Goal: Task Accomplishment & Management: Use online tool/utility

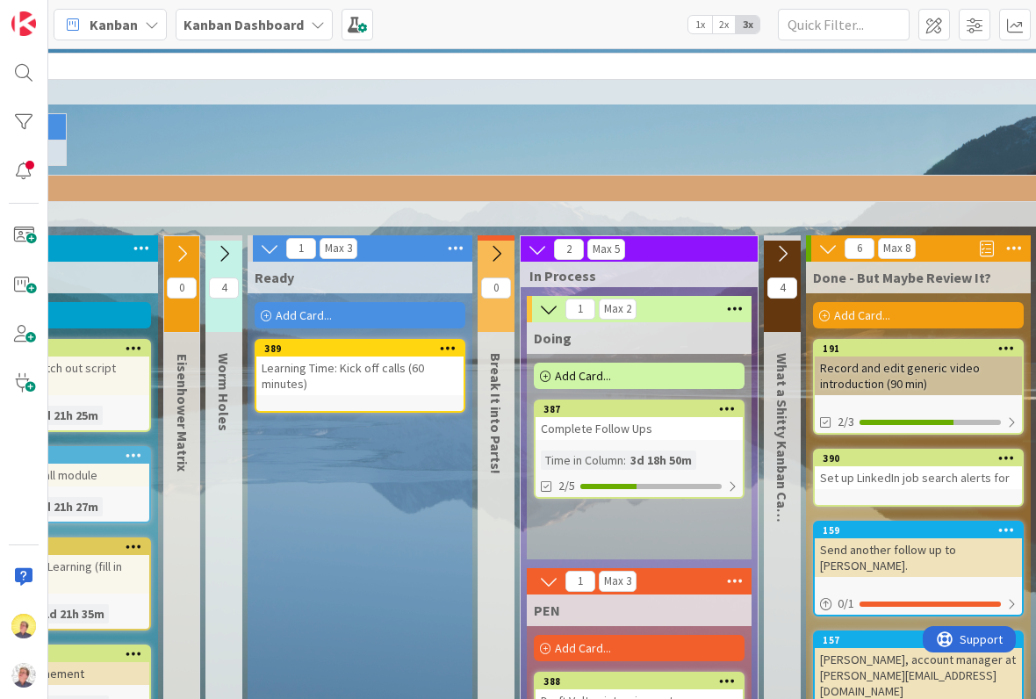
scroll to position [0, 220]
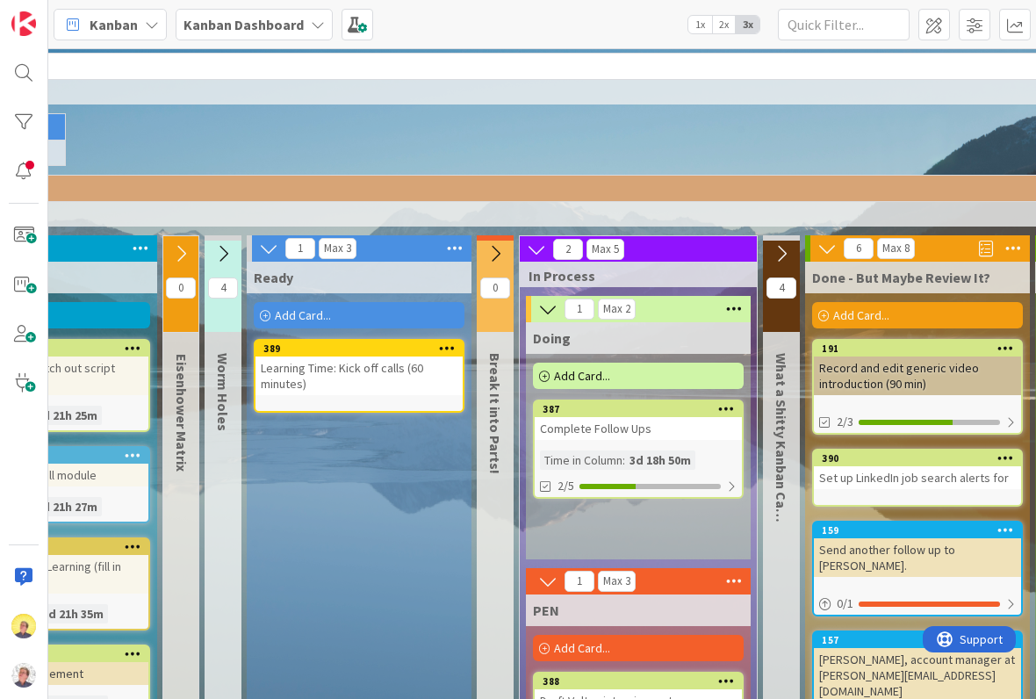
click at [673, 434] on div "Complete Follow Ups" at bounding box center [638, 428] width 207 height 23
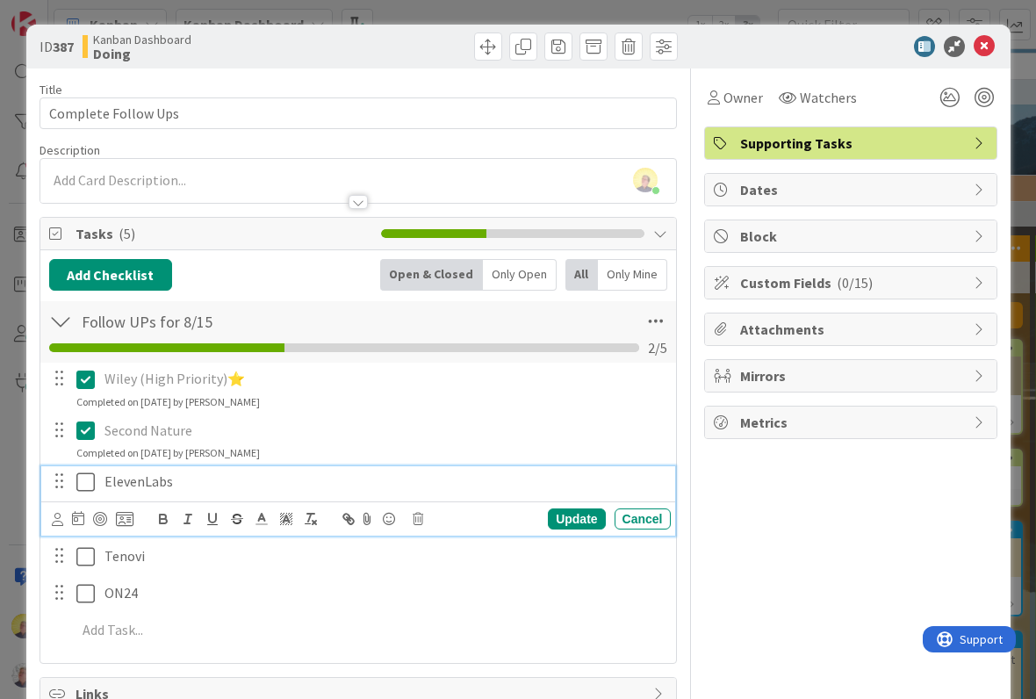
click at [86, 478] on icon at bounding box center [89, 481] width 26 height 21
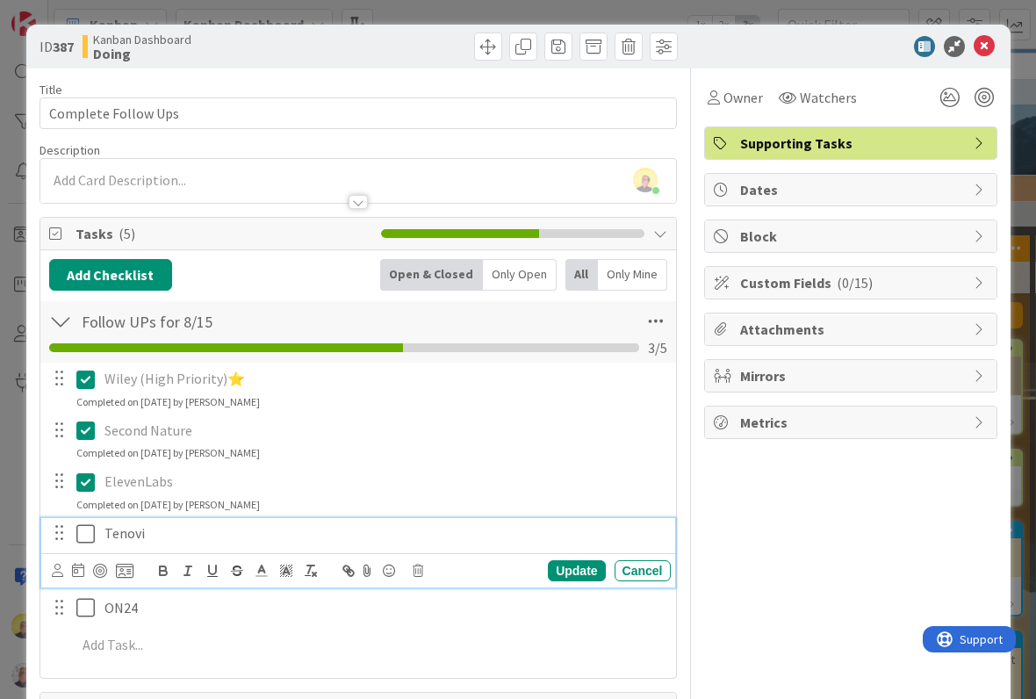
click at [90, 536] on icon at bounding box center [89, 533] width 26 height 21
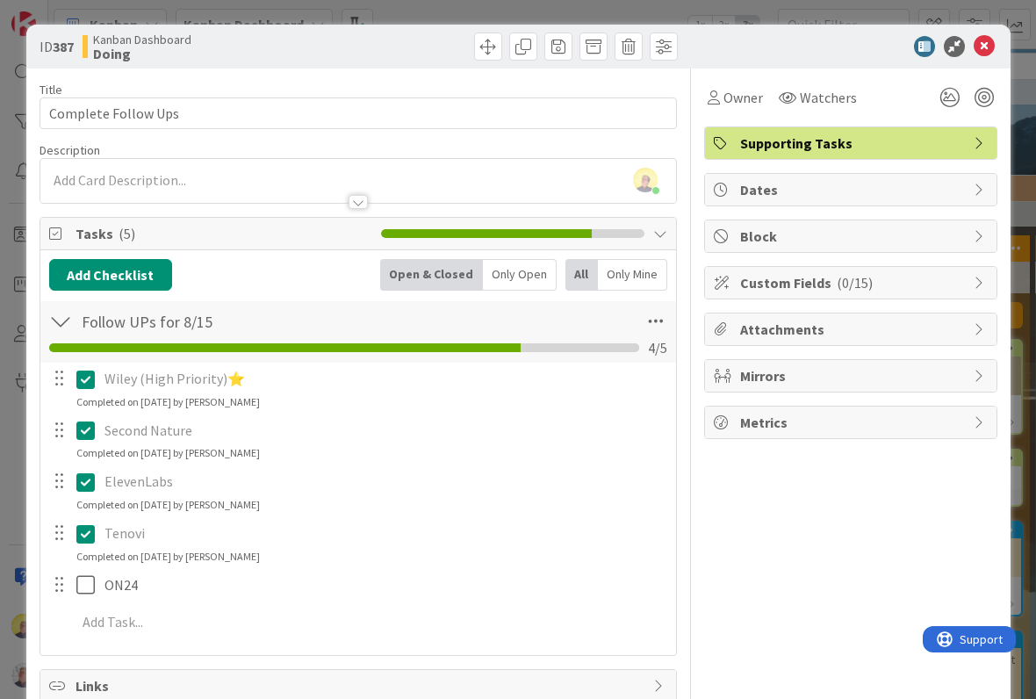
click at [982, 44] on icon at bounding box center [984, 46] width 21 height 21
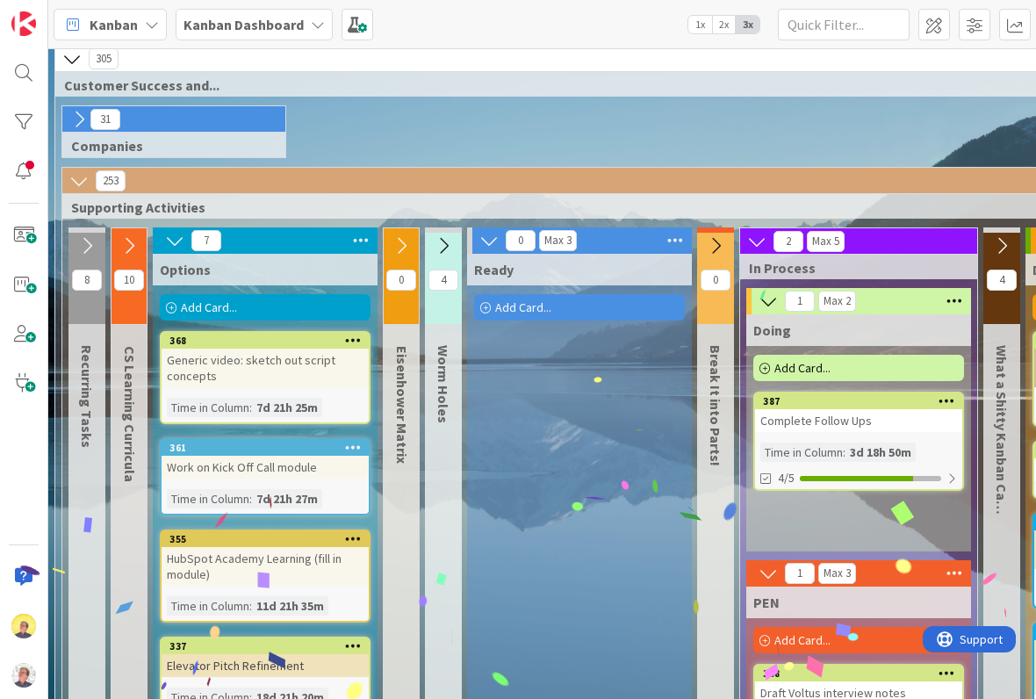
scroll to position [8, 0]
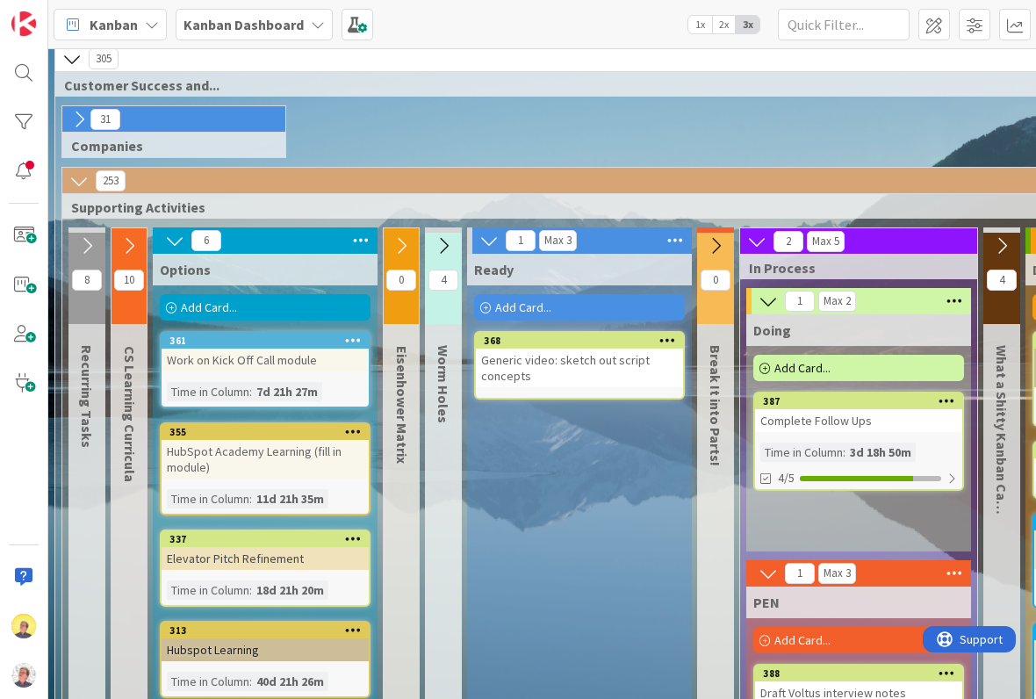
click at [348, 336] on icon at bounding box center [353, 340] width 17 height 12
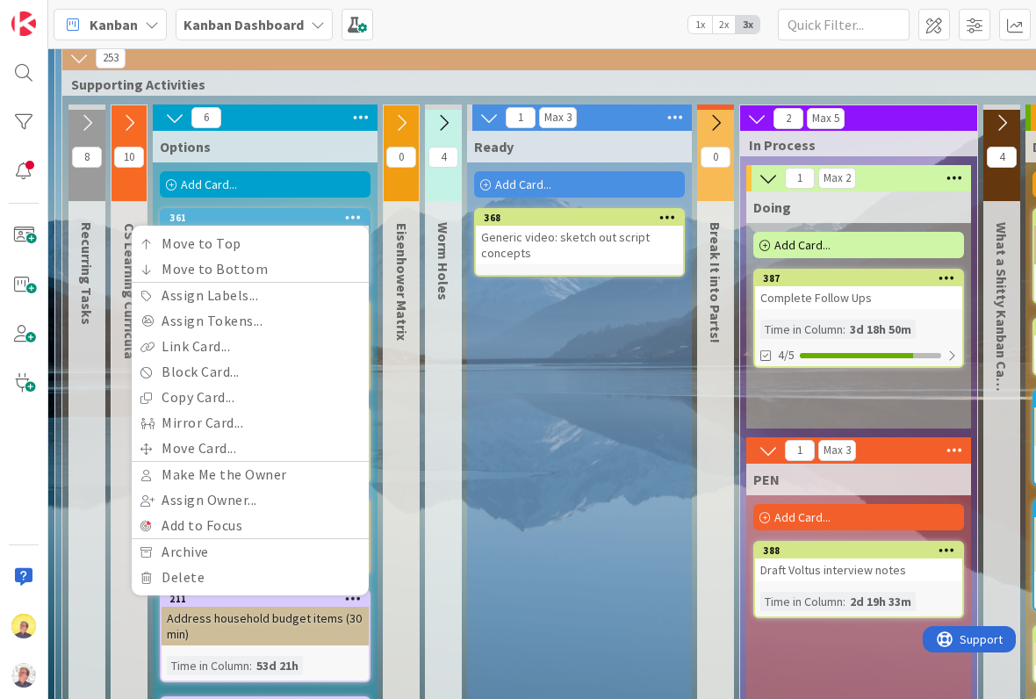
scroll to position [132, 0]
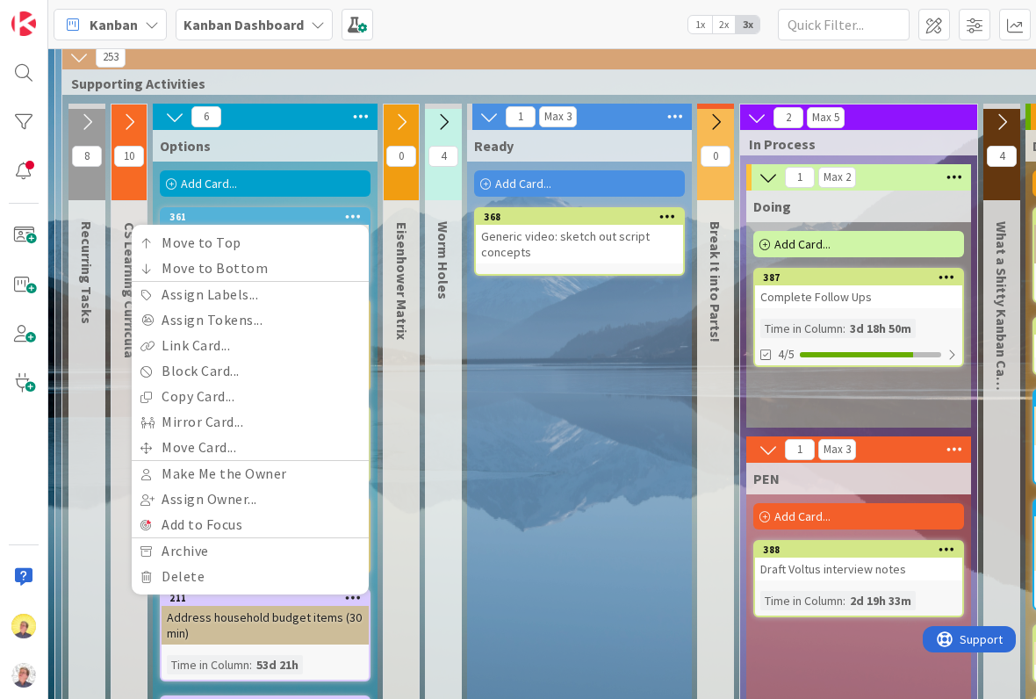
click at [198, 577] on link "Delete" at bounding box center [250, 576] width 237 height 25
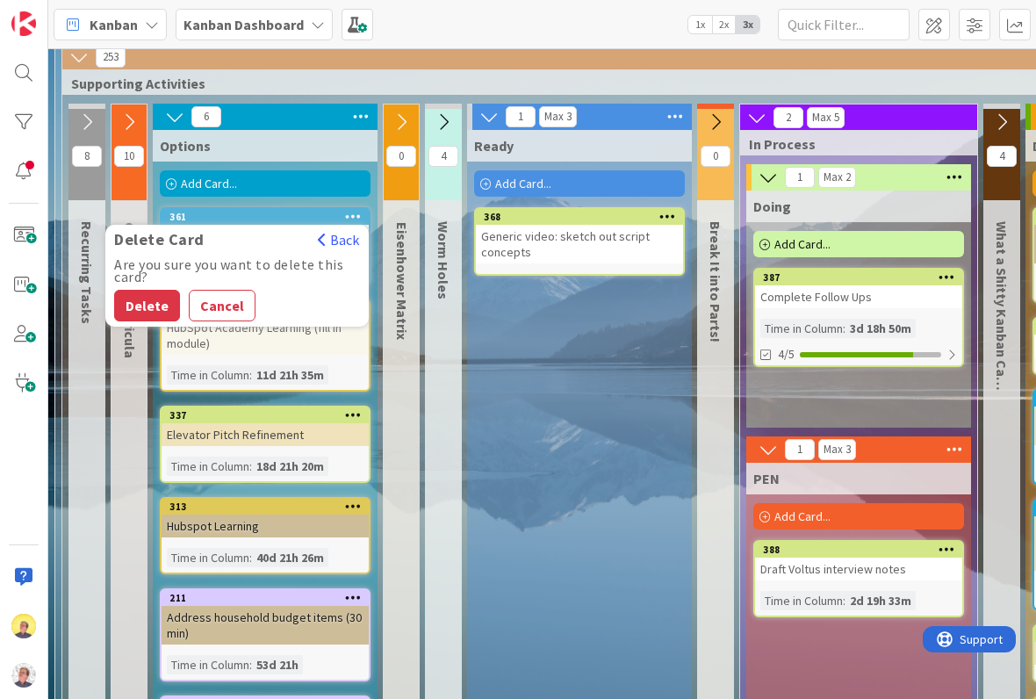
click at [160, 306] on button "Delete" at bounding box center [147, 306] width 66 height 32
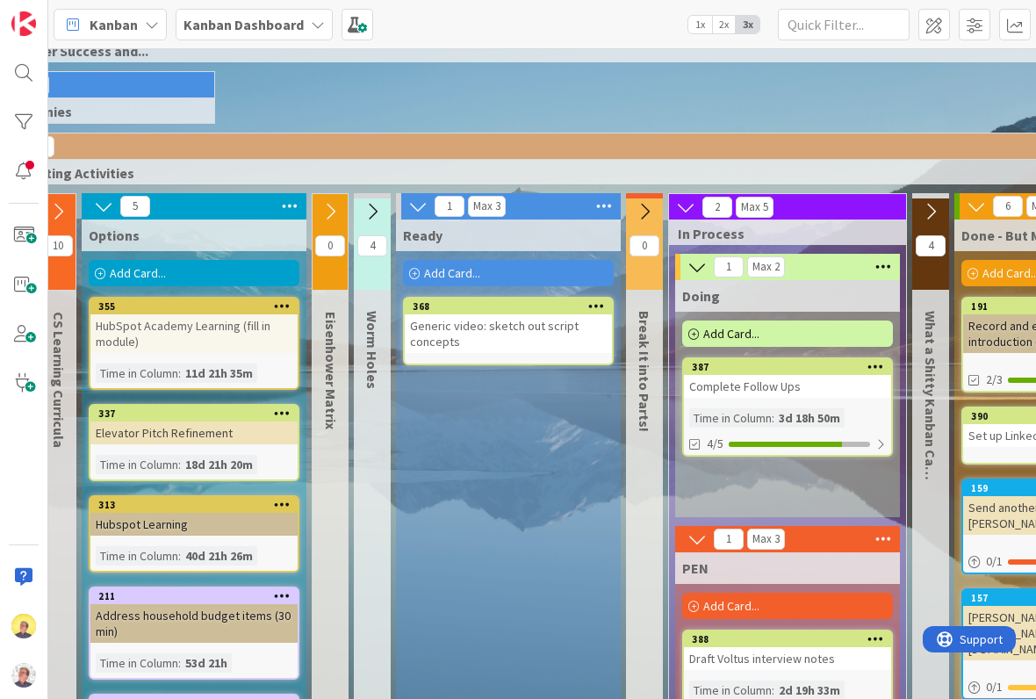
scroll to position [40, 73]
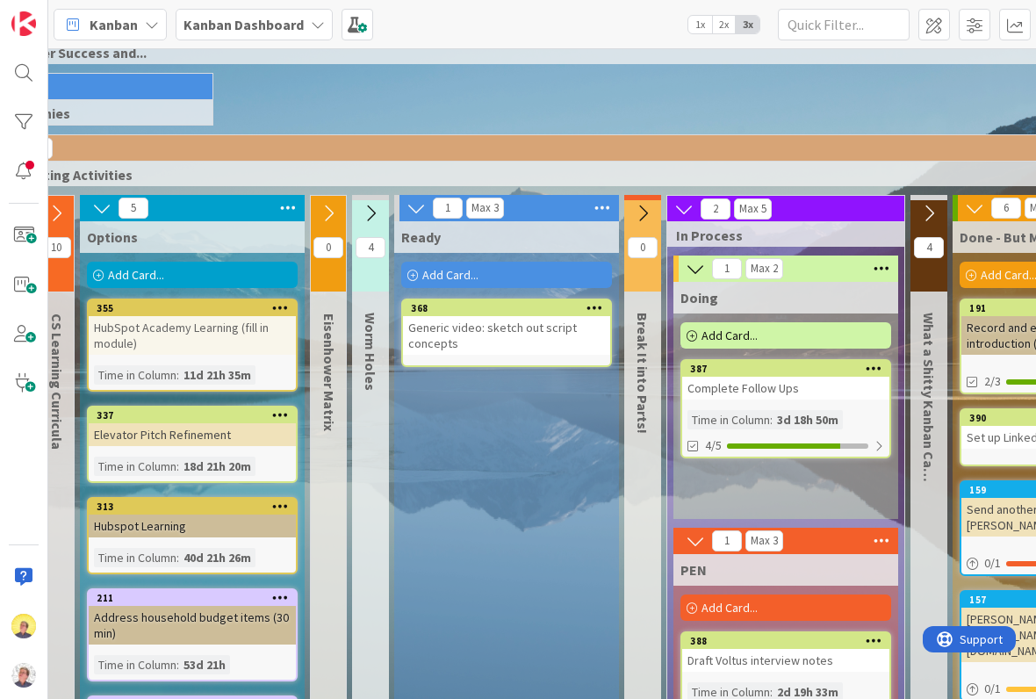
click at [505, 278] on div "Add Card..." at bounding box center [506, 275] width 211 height 26
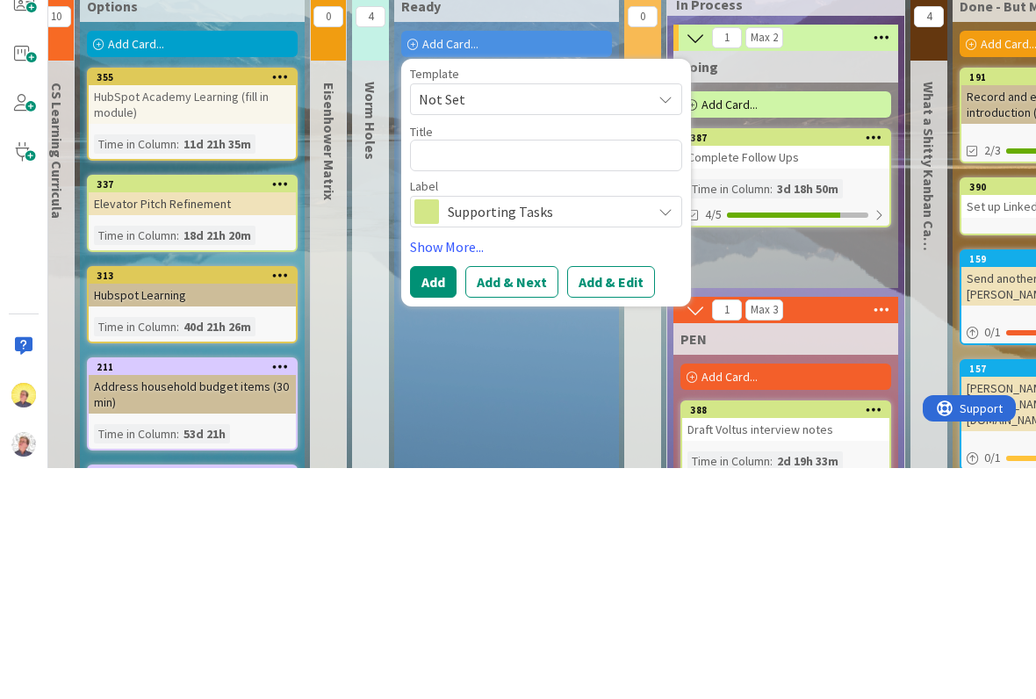
type textarea "x"
type textarea "G"
type textarea "x"
type textarea "Gen"
type textarea "x"
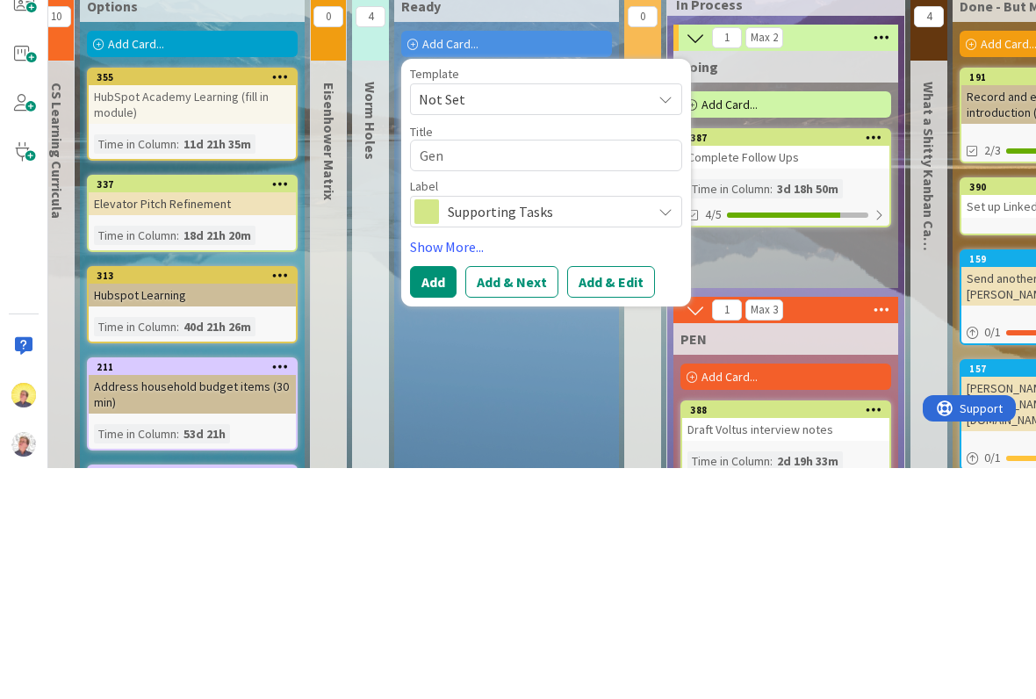
type textarea "Gene"
type textarea "x"
type textarea "Gener"
type textarea "x"
type textarea "Generi"
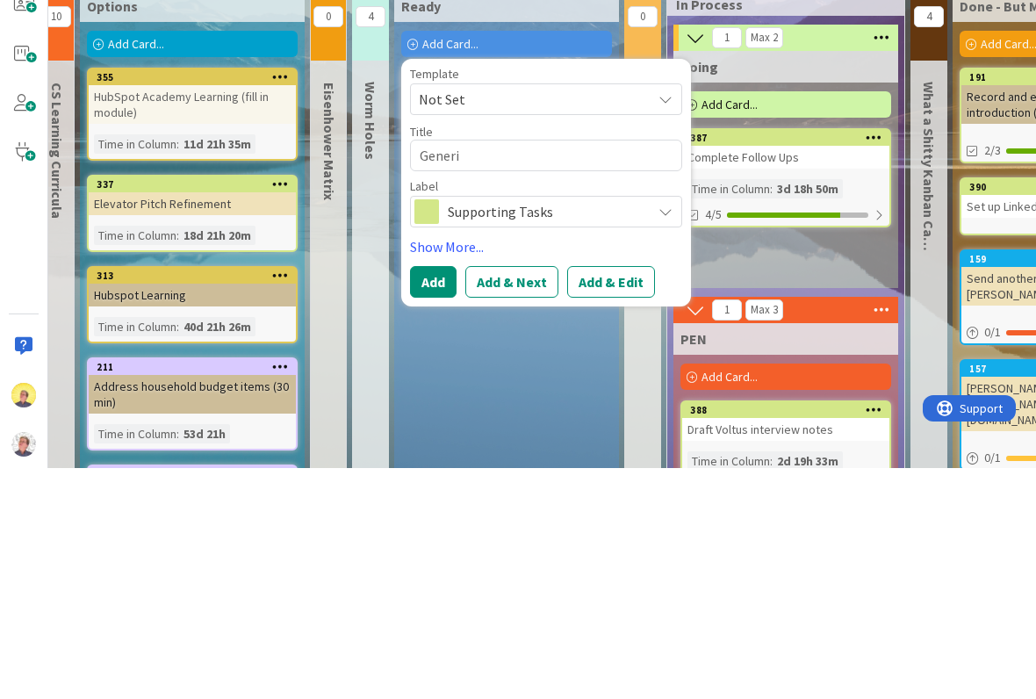
type textarea "x"
type textarea "Generic"
type textarea "x"
type textarea "Generic"
type textarea "x"
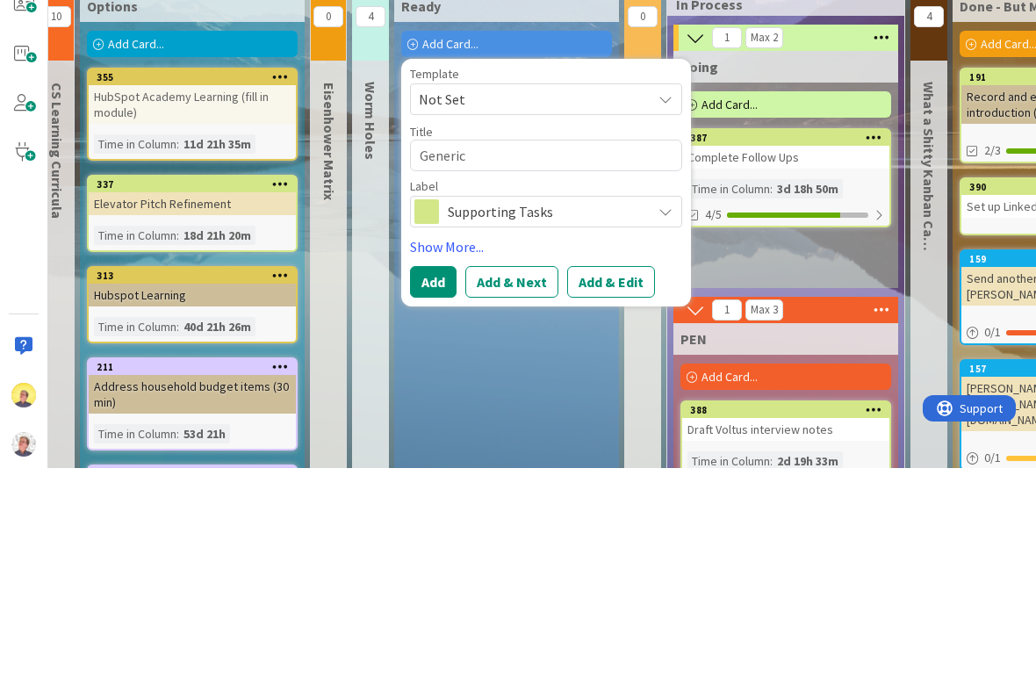
type textarea "Generic V"
type textarea "x"
type textarea "Generic Vi"
type textarea "x"
type textarea "Generic Vid"
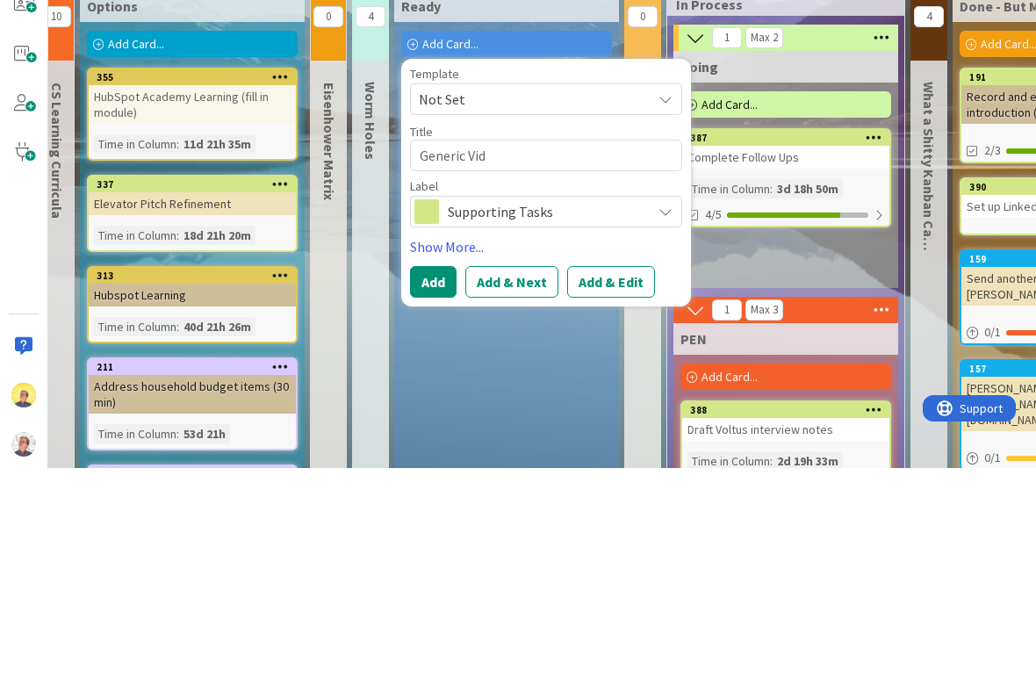
type textarea "x"
type textarea "Generic Vide"
type textarea "x"
type textarea "Generic Video"
type textarea "x"
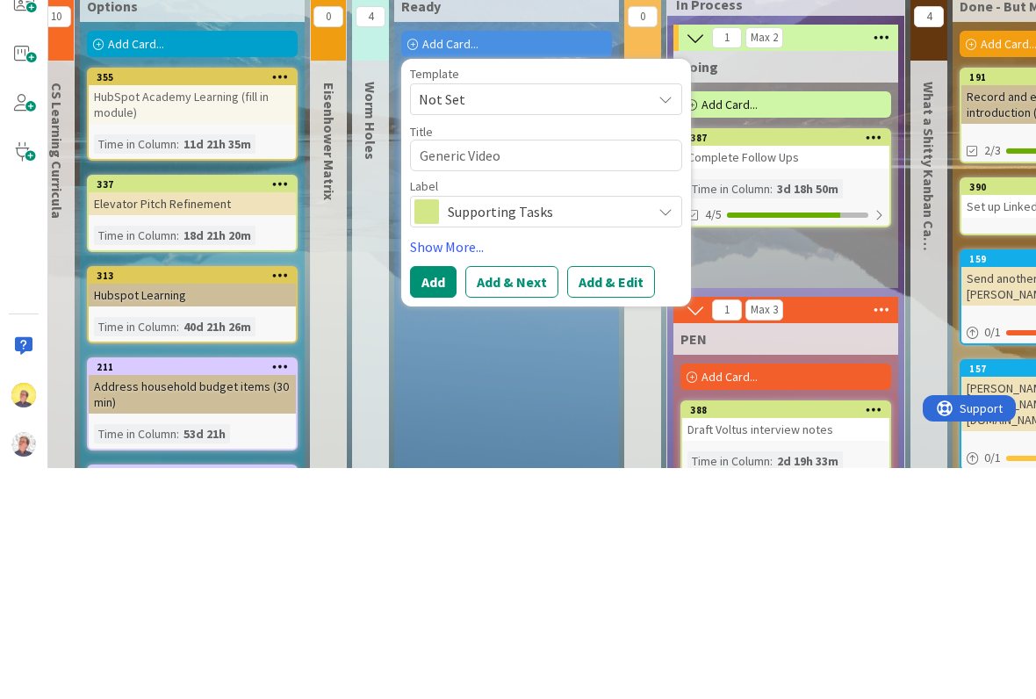
type textarea "Generic Video"
type textarea "x"
type textarea "Generic Video"
type textarea "x"
type textarea "Generic Video:"
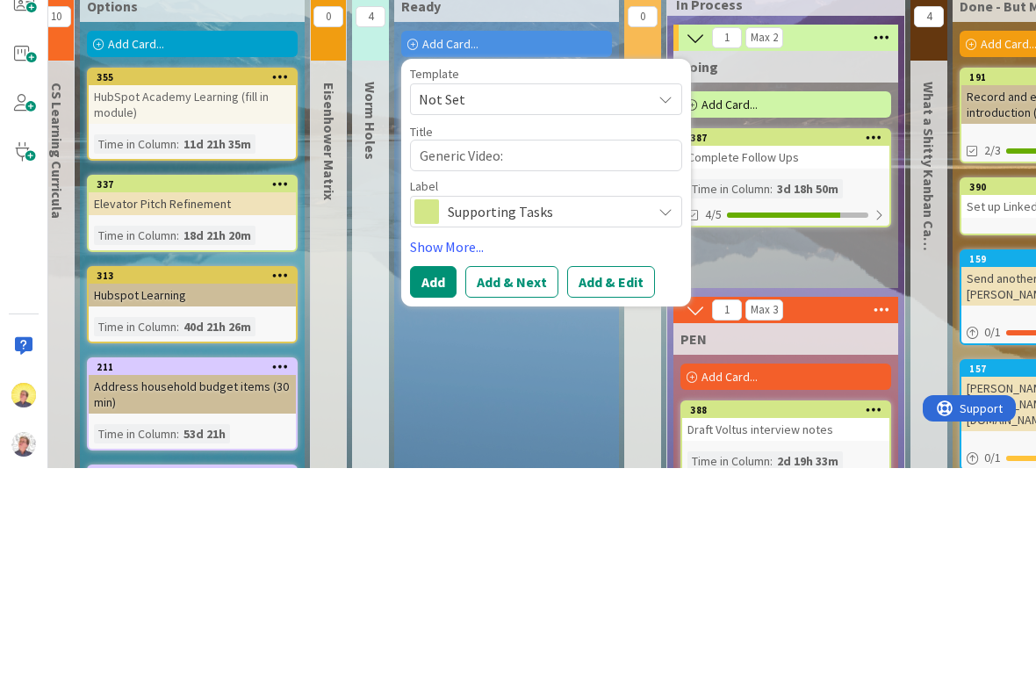
type textarea "x"
type textarea "Generic Video:"
type textarea "x"
type textarea "Generic Video: a"
type textarea "x"
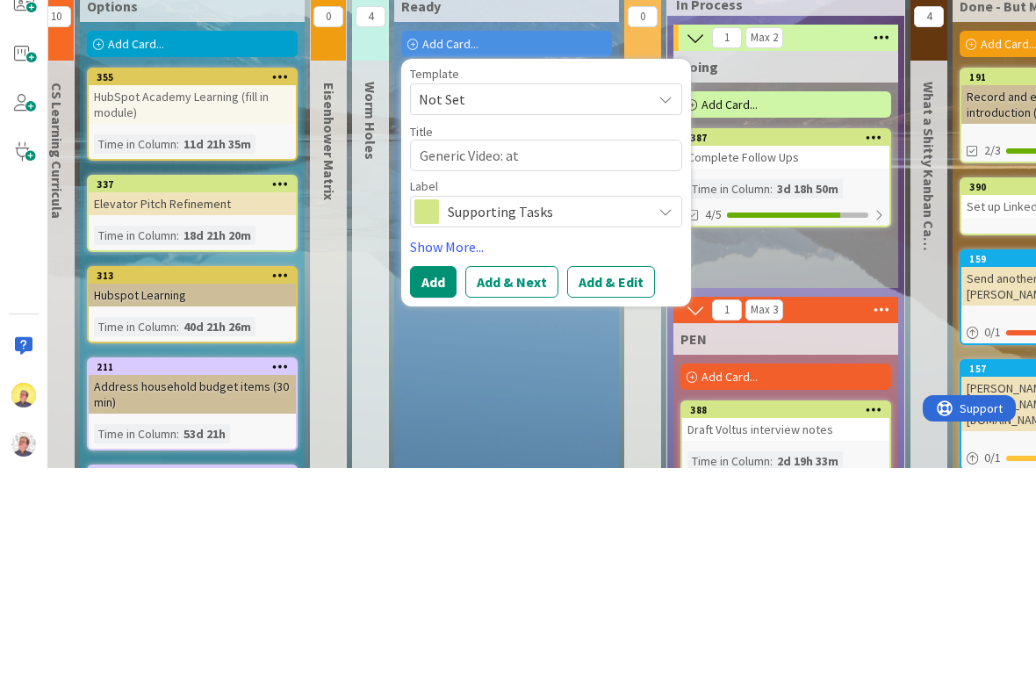
type textarea "Generic Video: at"
type textarea "x"
type textarea "Generic Video: at l"
type textarea "x"
type textarea "Generic Video: at le"
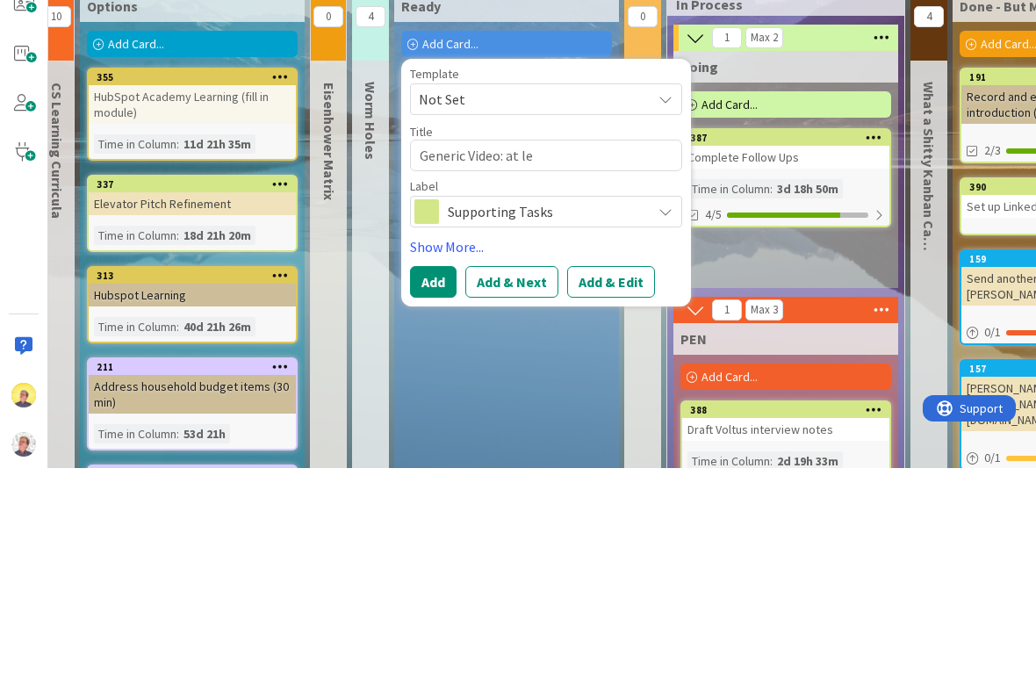
type textarea "x"
type textarea "Generic Video: at lea"
type textarea "x"
type textarea "Generic Video: at leas"
type textarea "x"
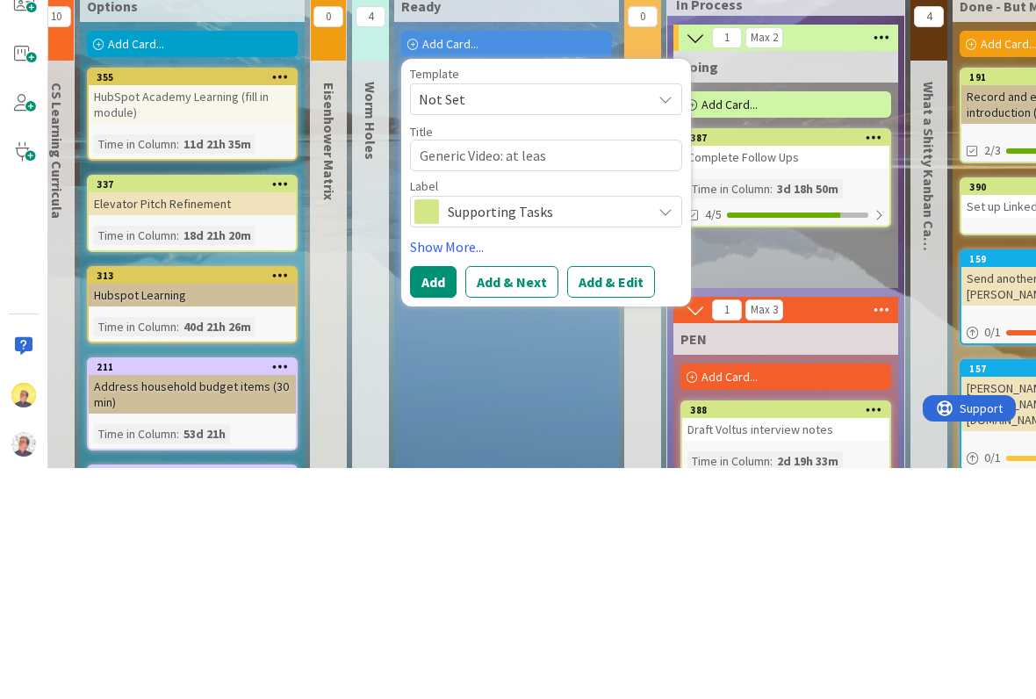
type textarea "Generic Video: at leasr"
type textarea "x"
type textarea "Generic Video: at leasr"
type textarea "x"
type textarea "Generic Video: at leasr"
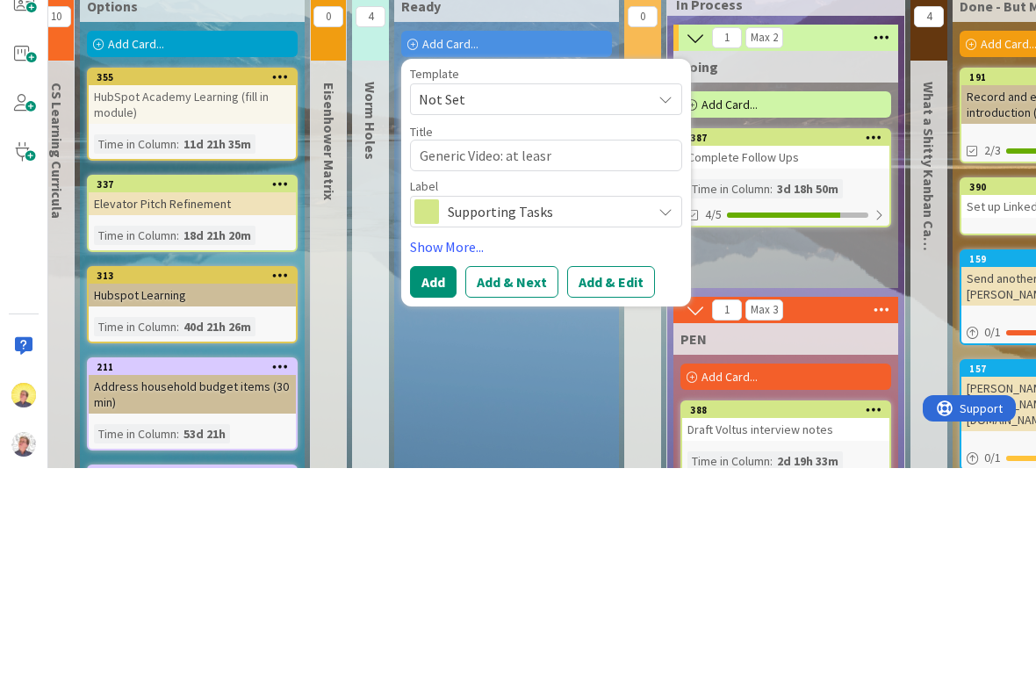
type textarea "x"
type textarea "Generic Video: at leas"
type textarea "x"
type textarea "Generic Video: at least"
type textarea "x"
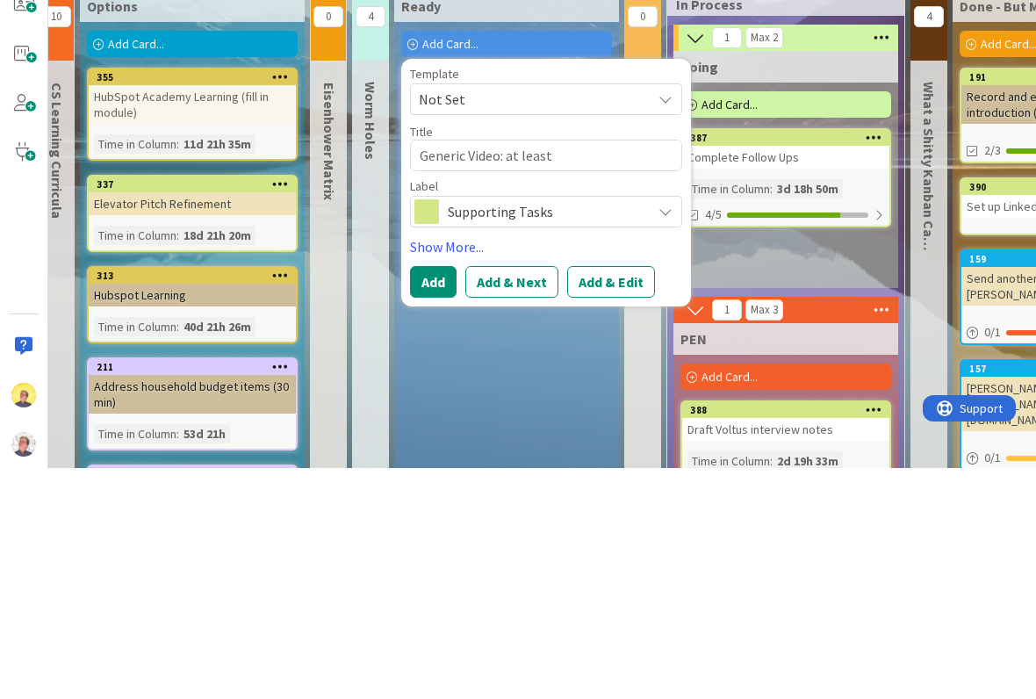
type textarea "Generic Video: at least"
type textarea "x"
type textarea "Generic Video: at least on"
type textarea "x"
type textarea "Generic Video: at least one"
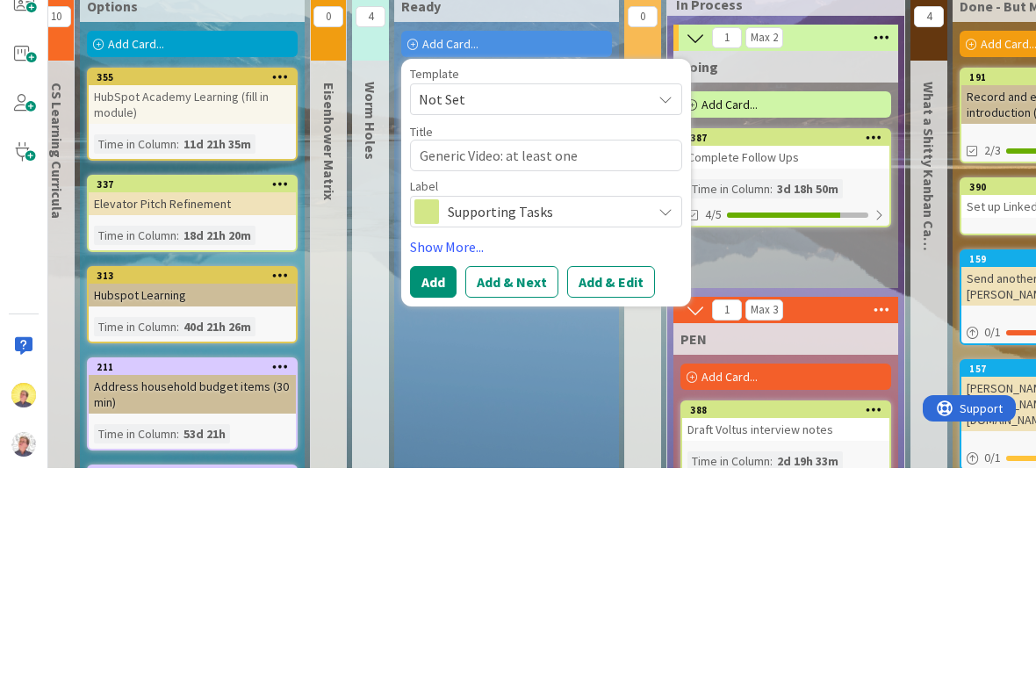
type textarea "x"
type textarea "Generic Video: at least one"
type textarea "x"
type textarea "Generic Video: at least one s"
type textarea "x"
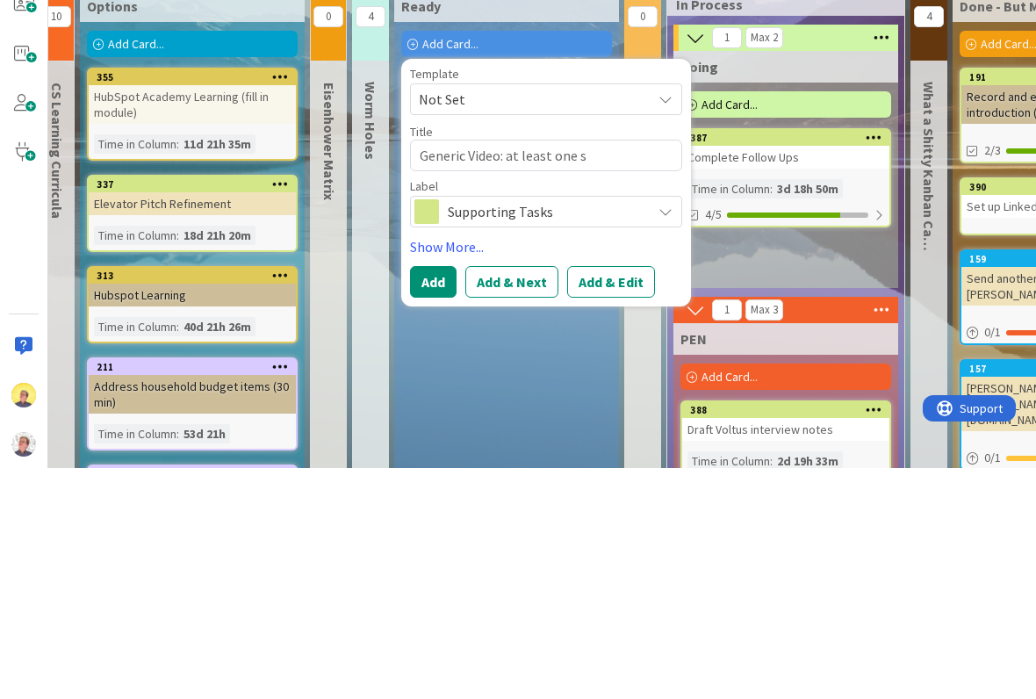
type textarea "Generic Video: at least one sh"
type textarea "x"
type textarea "Generic Video: at least one sho"
type textarea "x"
type textarea "Generic Video: at least one shoot"
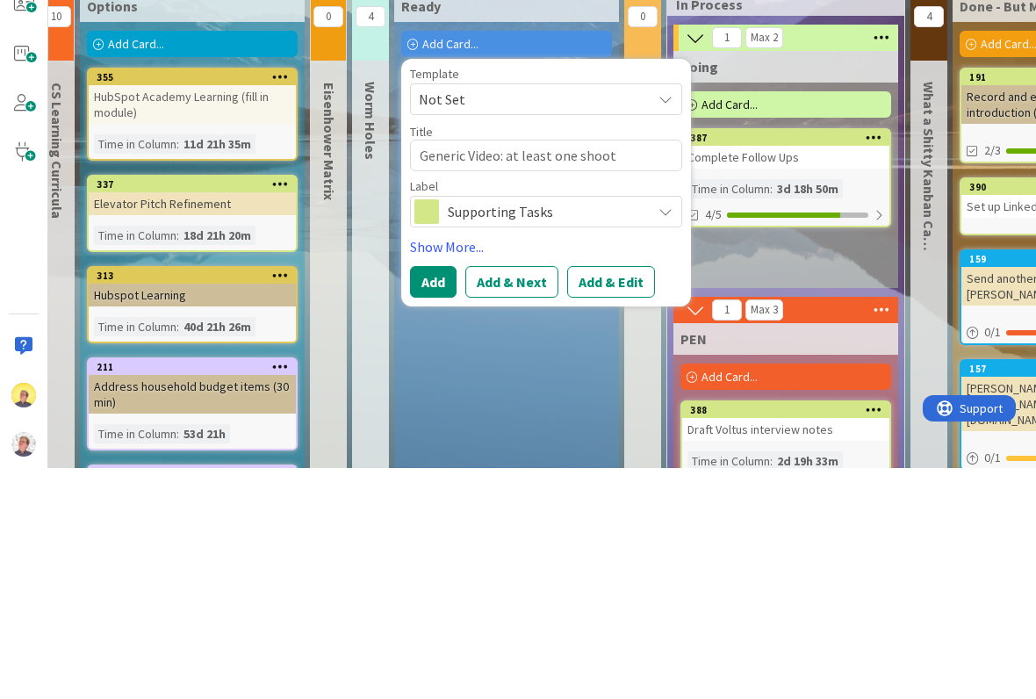
click at [431, 497] on button "Add" at bounding box center [433, 513] width 47 height 32
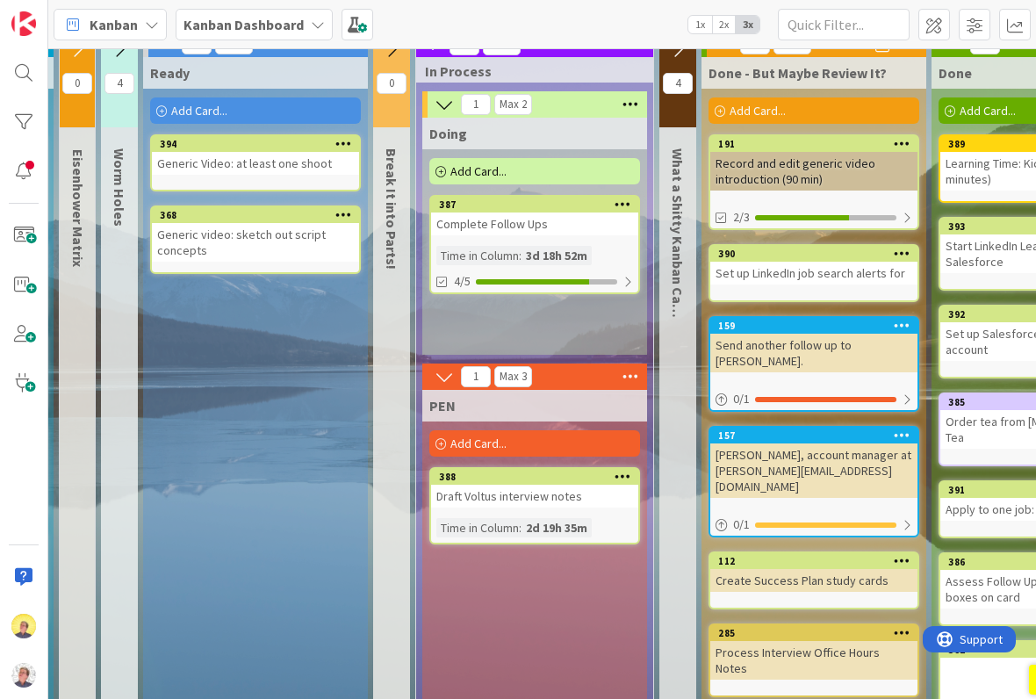
scroll to position [204, 324]
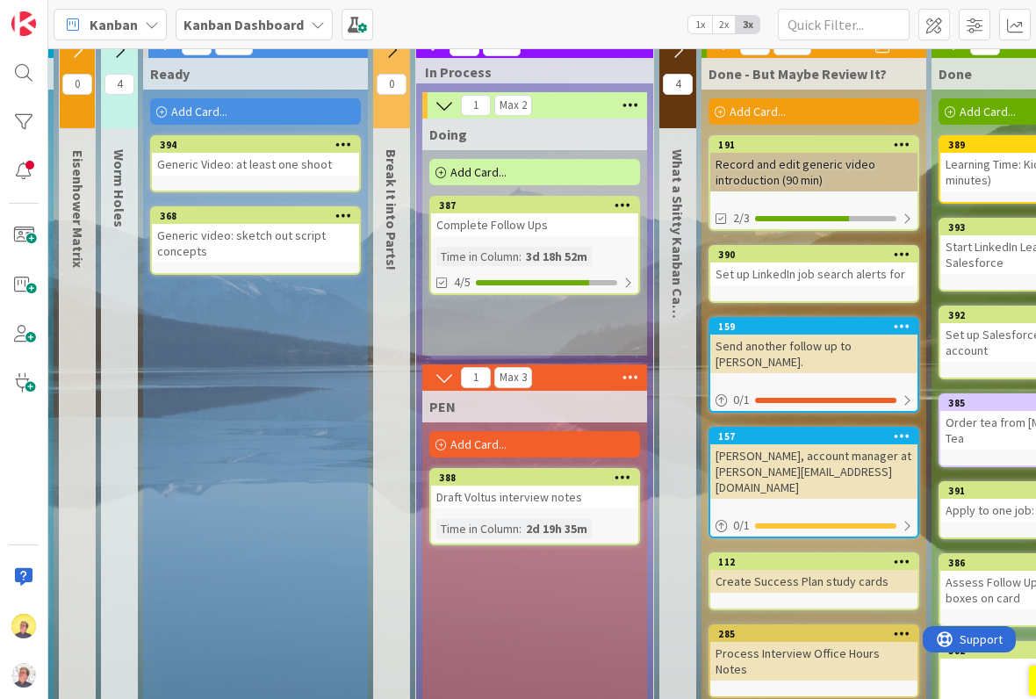
click at [545, 163] on div "Add Card..." at bounding box center [534, 172] width 211 height 26
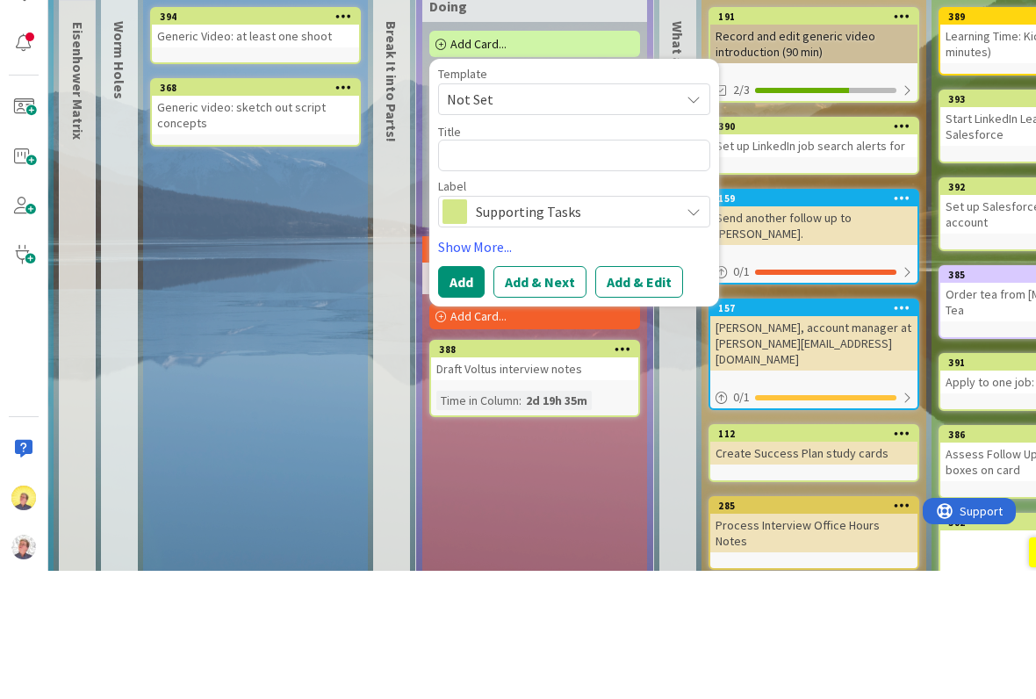
type textarea "x"
type textarea "P"
type textarea "x"
type textarea "Pr"
type textarea "x"
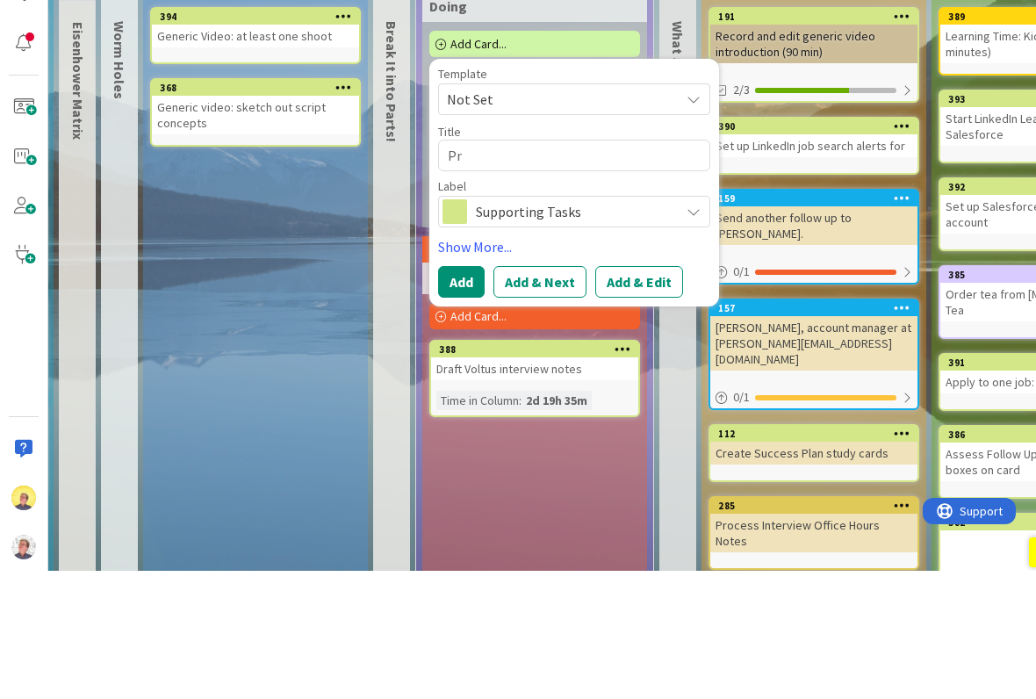
type textarea "Pri"
type textarea "x"
type textarea "Prin"
type textarea "x"
type textarea "Print"
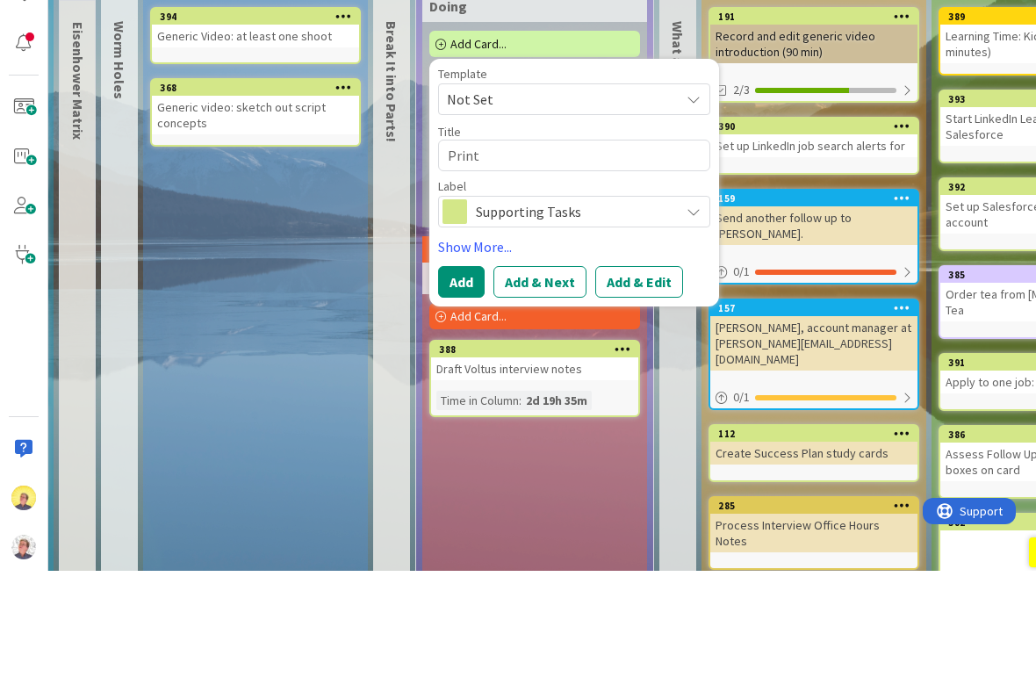
type textarea "x"
type textarea "Print o"
type textarea "x"
type textarea "Print ou"
type textarea "x"
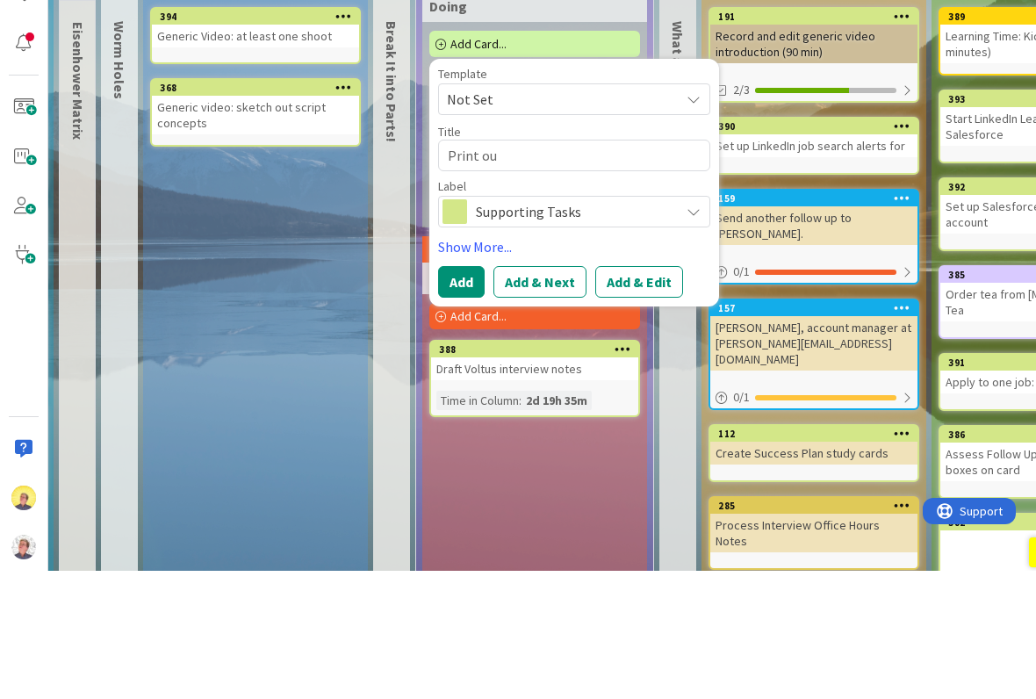
type textarea "Print out"
type textarea "x"
type textarea "Print out"
type textarea "x"
type textarea "Print out P"
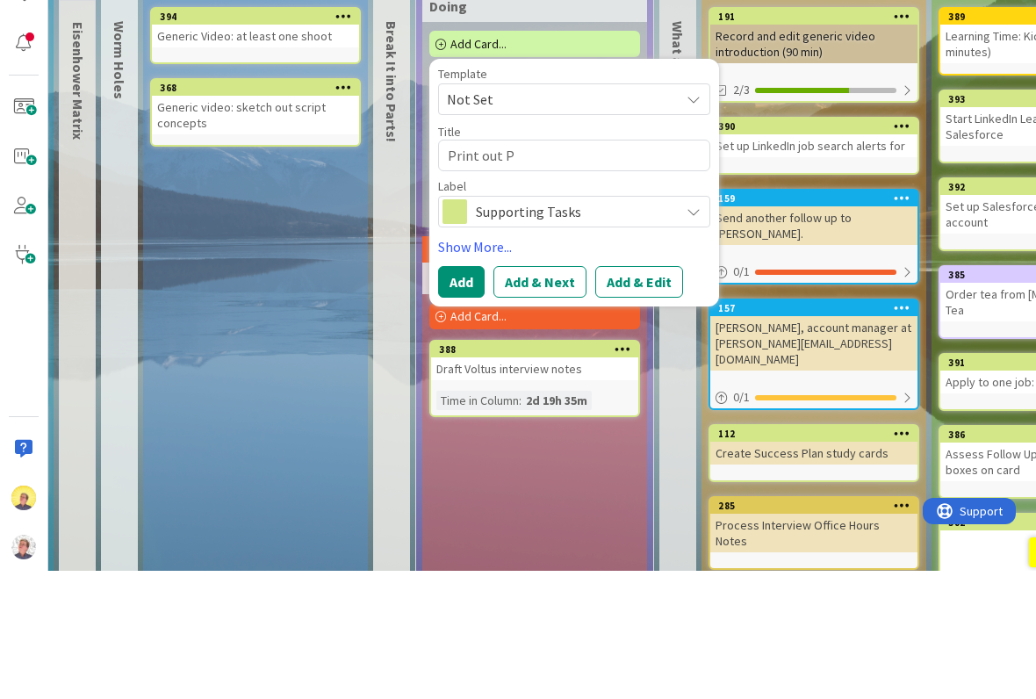
type textarea "x"
type textarea "Print out PJ"
type textarea "x"
type textarea "Print out PJM"
type textarea "x"
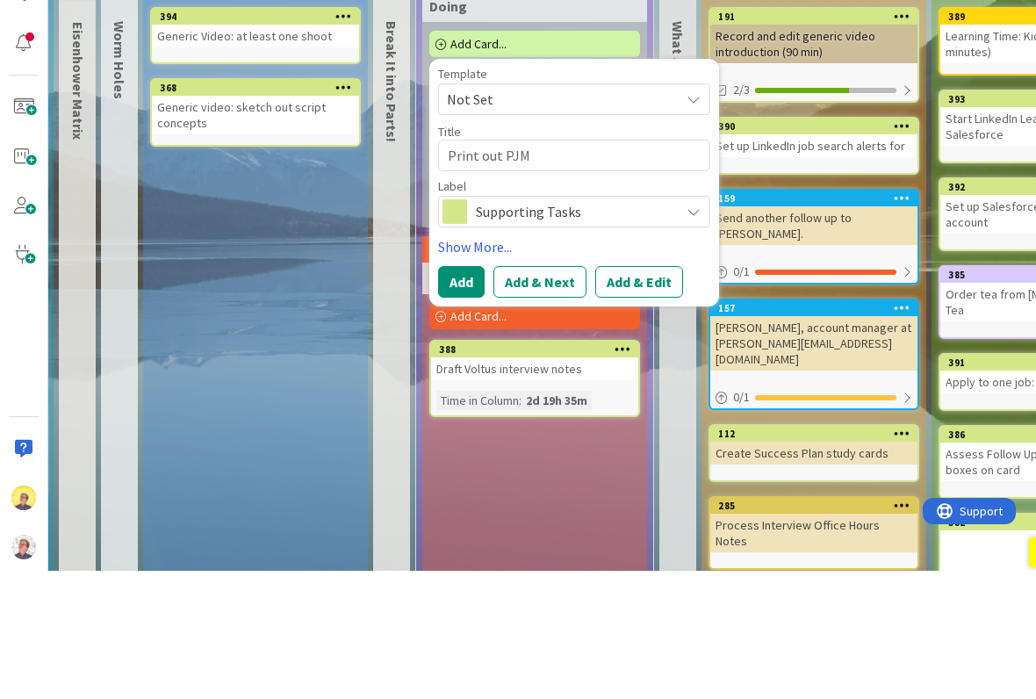
type textarea "Print out PJM"
type textarea "x"
type textarea "Print out PJM ar"
type textarea "x"
type textarea "Print out PJM art"
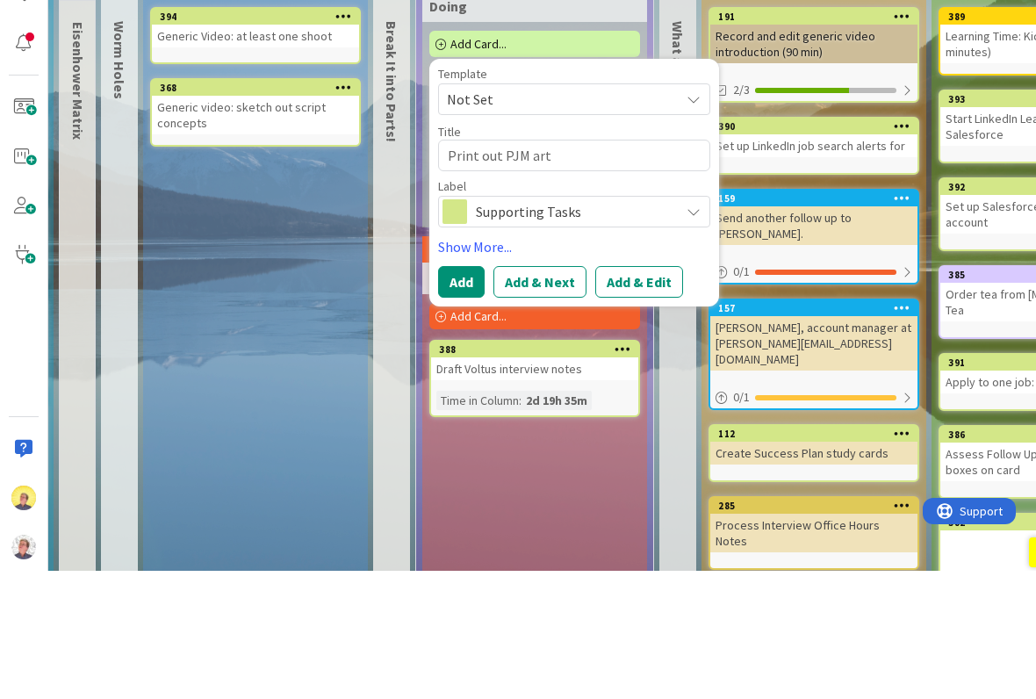
type textarea "x"
type textarea "Print out PJM arti"
type textarea "x"
type textarea "Print out PJM articl"
type textarea "x"
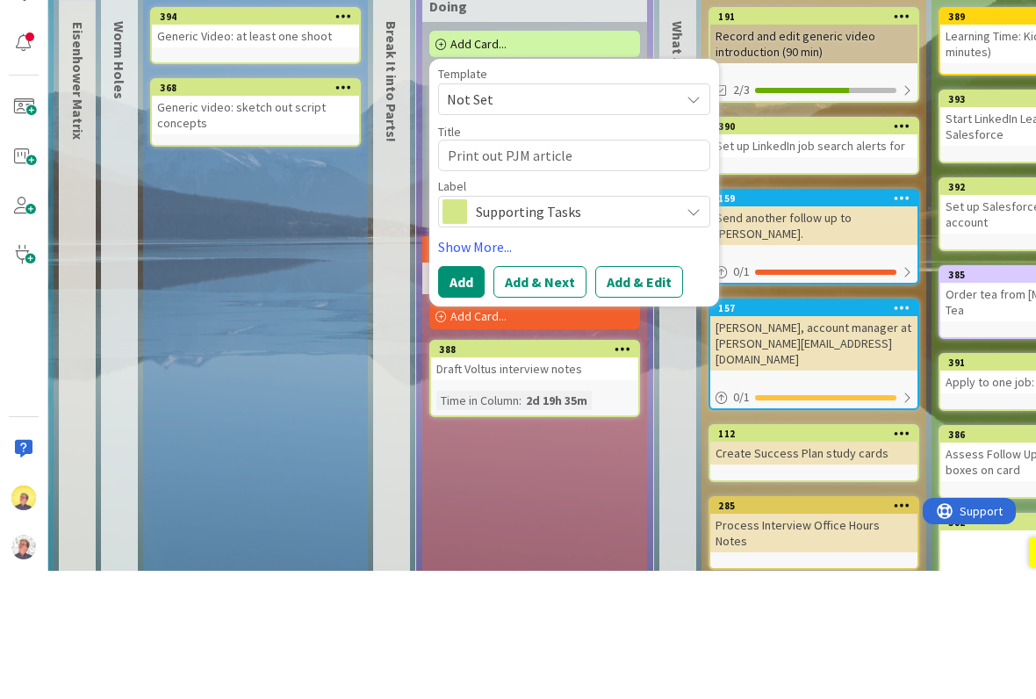
type textarea "Print out PJM articles"
type textarea "x"
type textarea "Print out PJM articles"
click at [450, 394] on button "Add" at bounding box center [461, 410] width 47 height 32
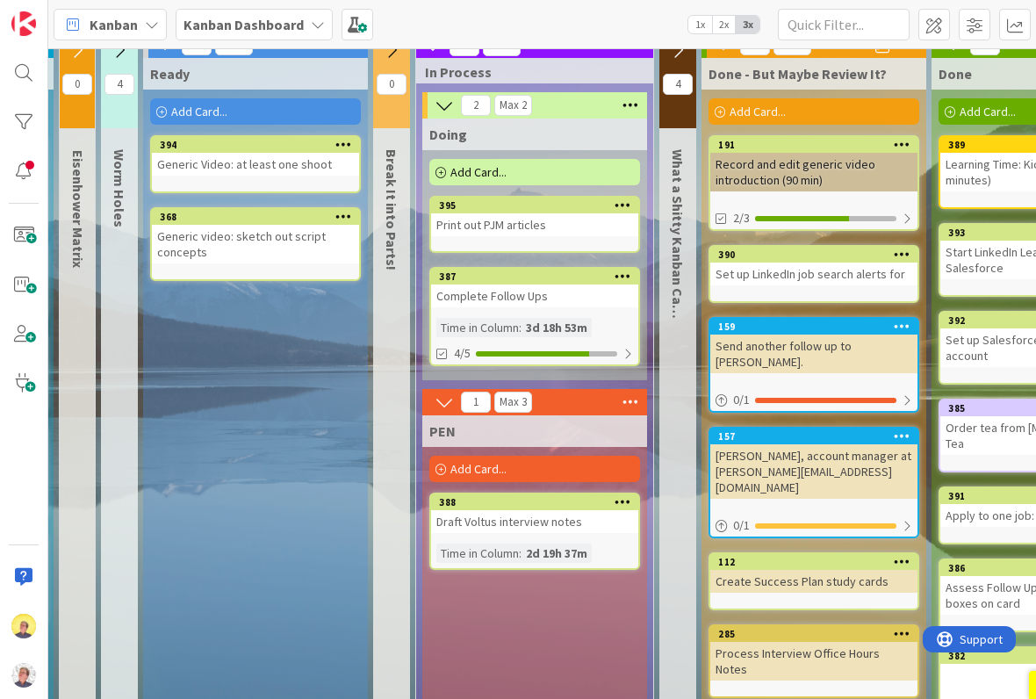
click at [547, 172] on div "Add Card..." at bounding box center [534, 172] width 211 height 26
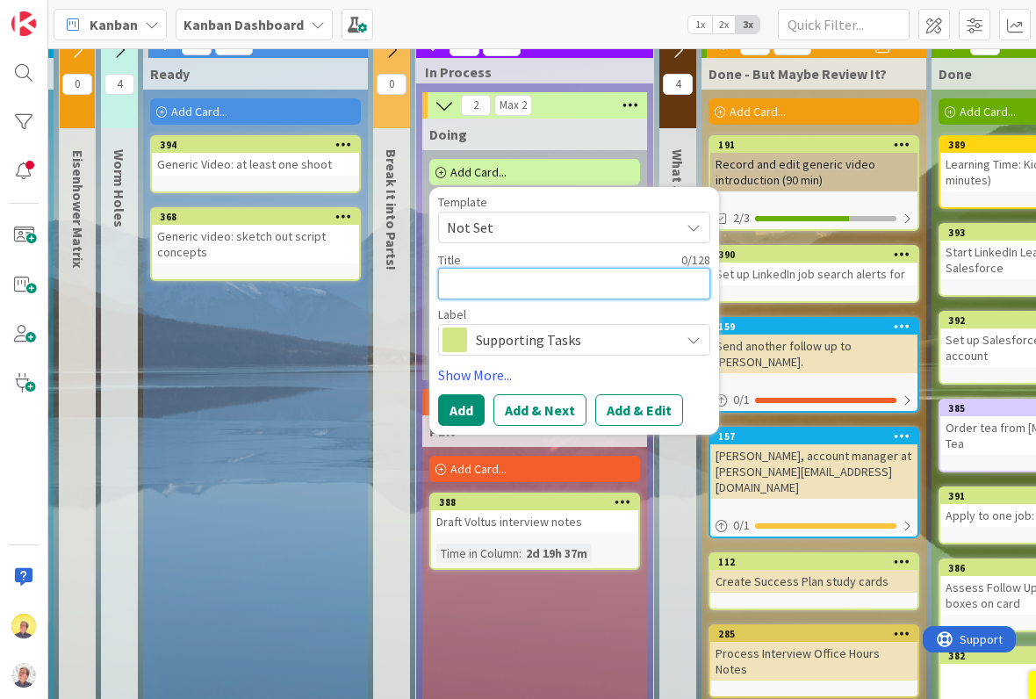
click at [536, 278] on textarea at bounding box center [574, 284] width 272 height 32
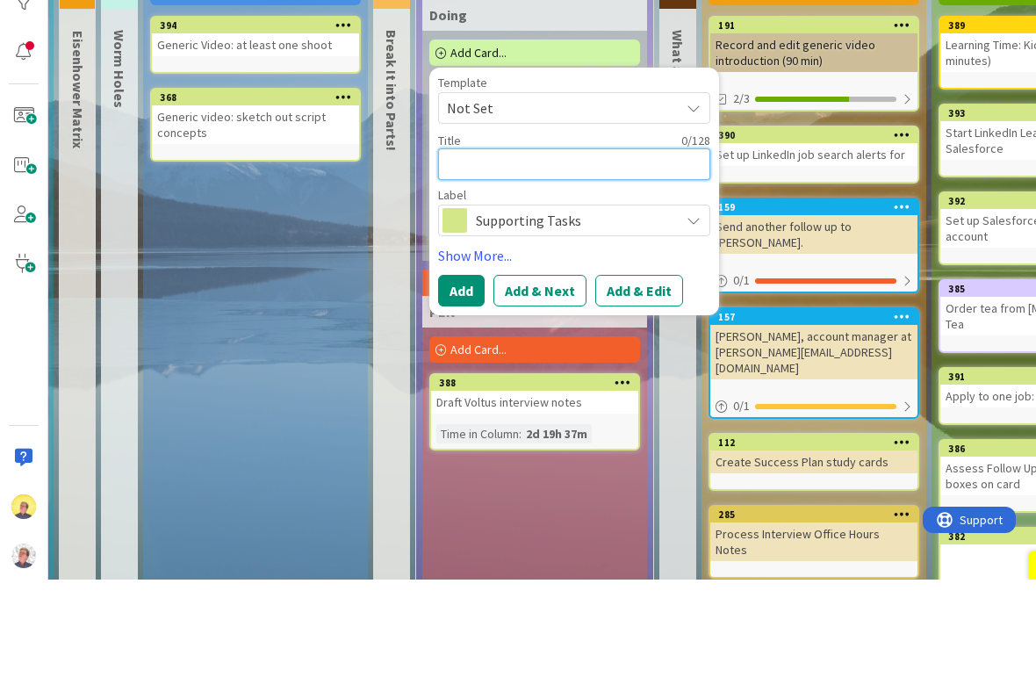
type textarea "x"
type textarea "R"
type textarea "x"
type textarea "Re"
type textarea "x"
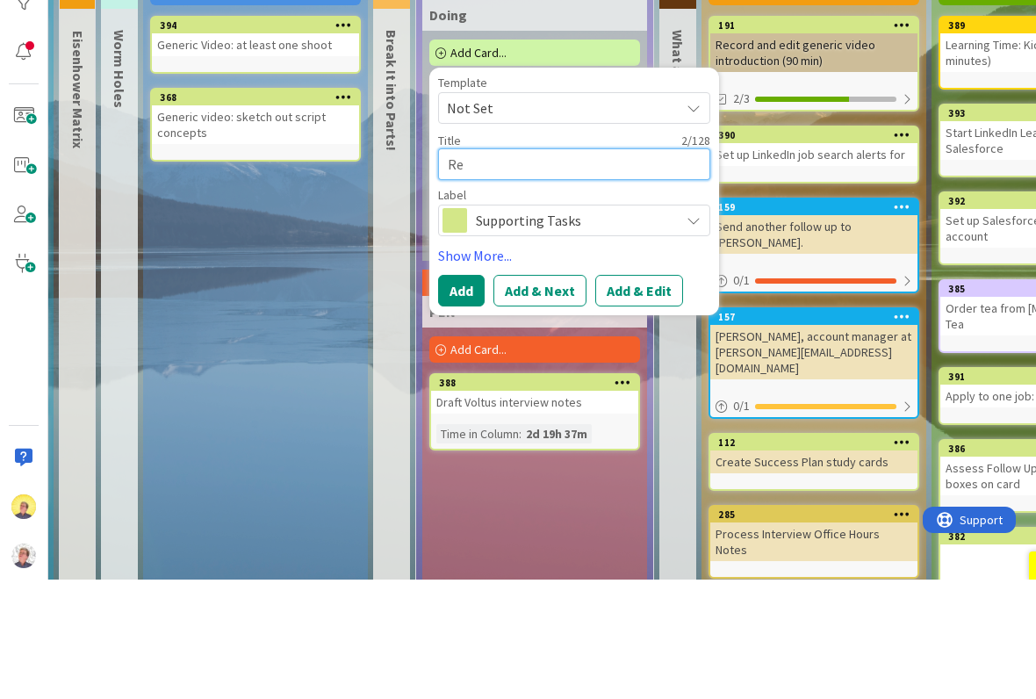
type textarea "Rea"
type textarea "x"
type textarea "Read"
type textarea "x"
type textarea "Read"
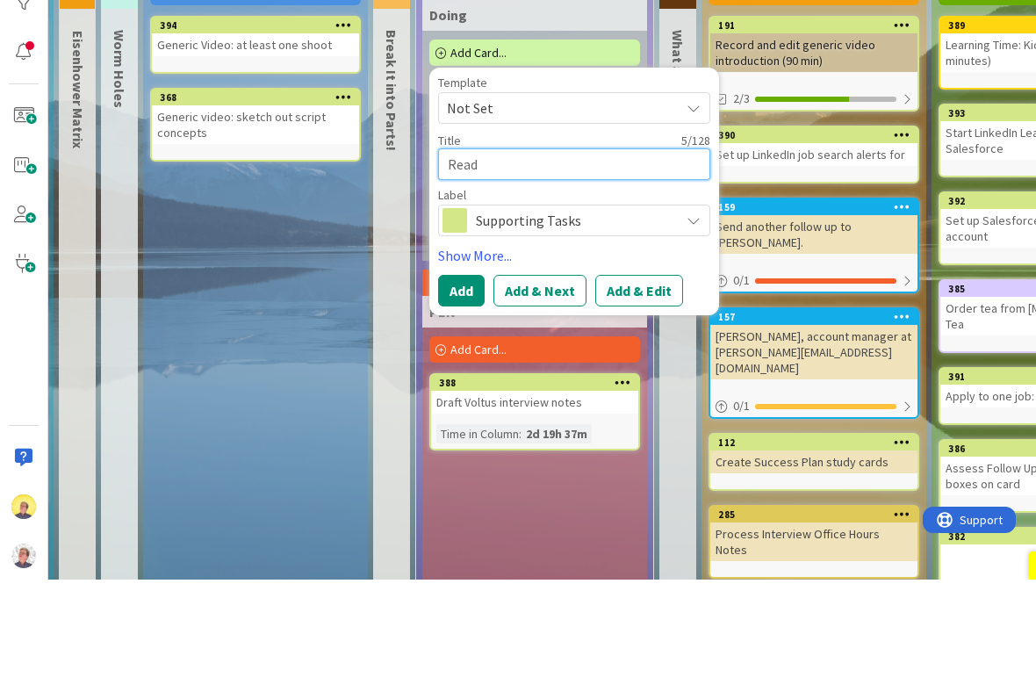
type textarea "x"
type textarea "Read an"
type textarea "x"
type textarea "Read and"
type textarea "x"
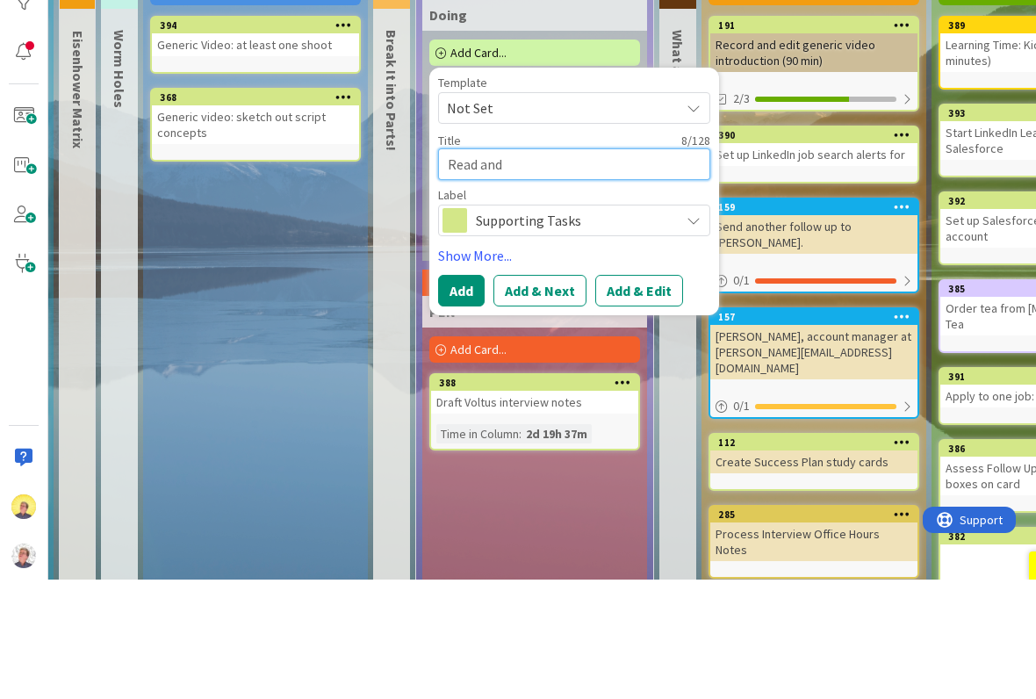
type textarea "Read and"
type textarea "x"
type textarea "Read and t"
type textarea "x"
type textarea "Read and ta"
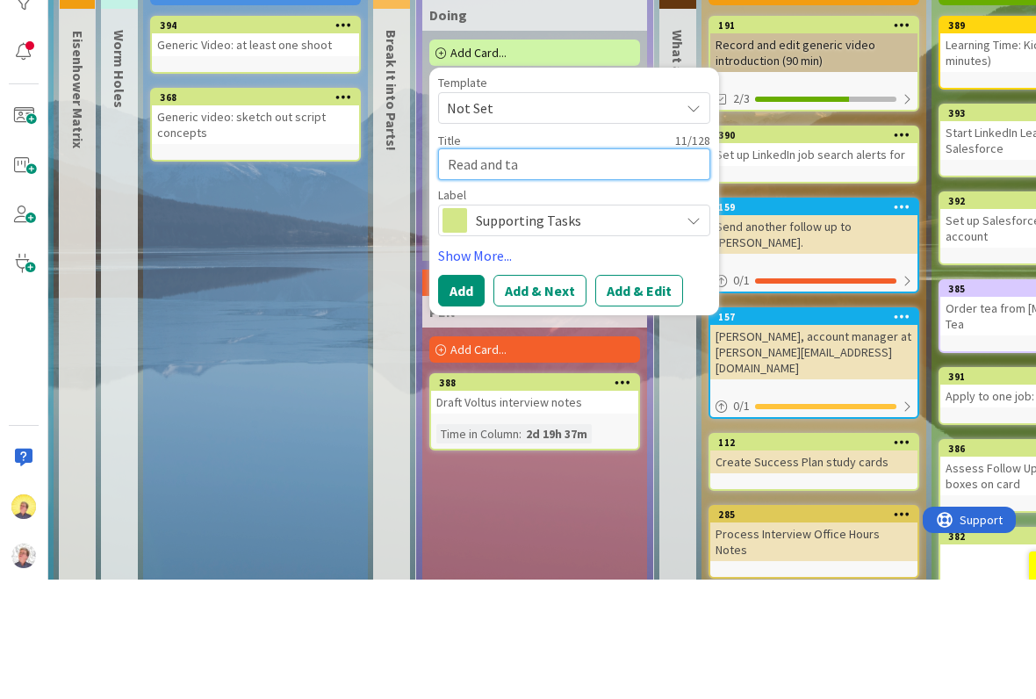
type textarea "x"
type textarea "Read and tak"
type textarea "x"
type textarea "Read and take"
type textarea "x"
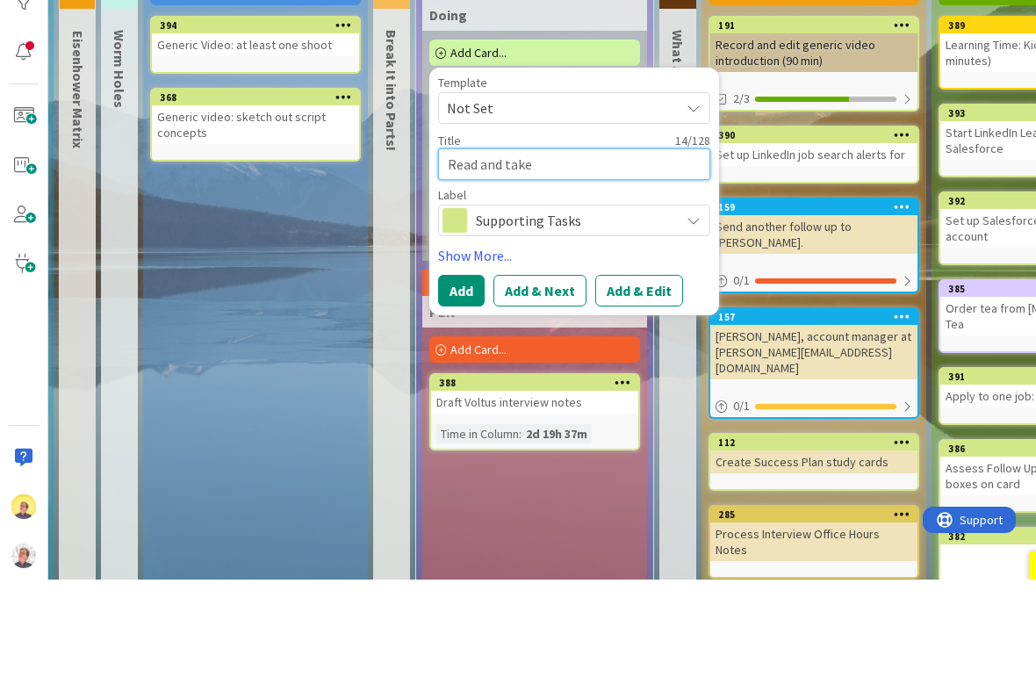
type textarea "Read and take n"
type textarea "x"
type textarea "Read and take no"
type textarea "x"
type textarea "Read and take not"
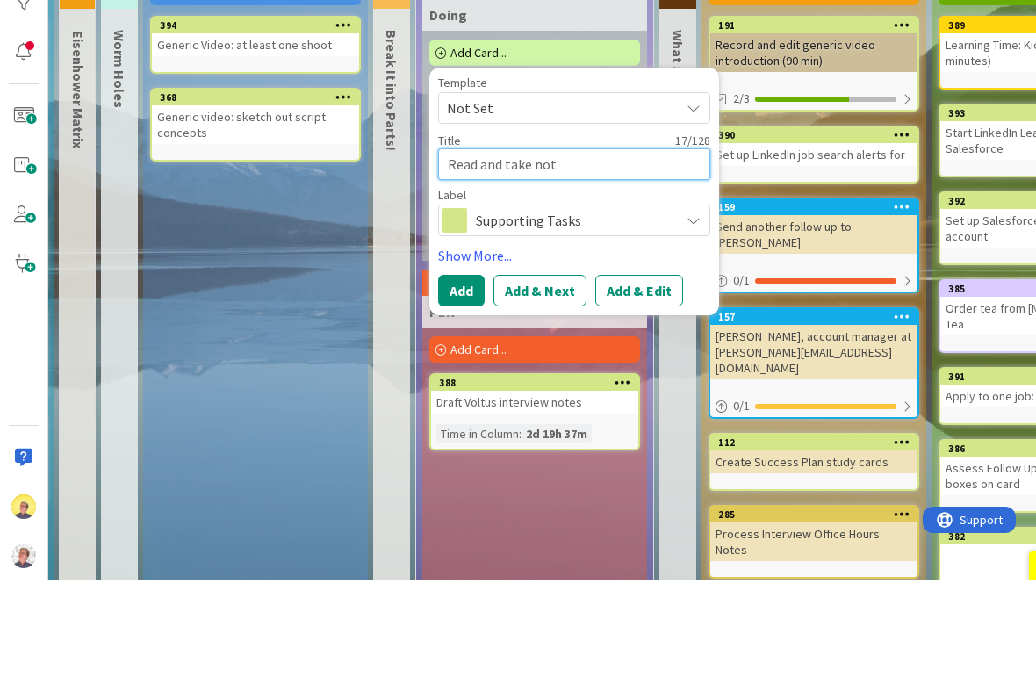
type textarea "x"
type textarea "Read and take note"
type textarea "x"
type textarea "Read and take notes"
type textarea "x"
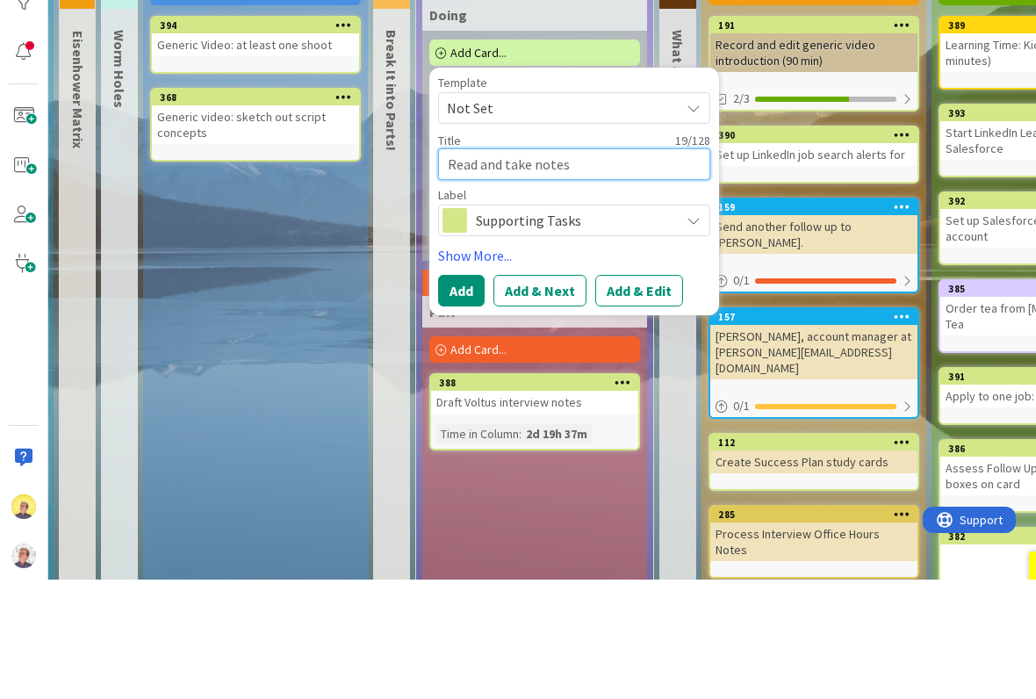
type textarea "Read and take notes"
type textarea "x"
type textarea "Read and take notes a"
type textarea "x"
type textarea "Read and take notes ab"
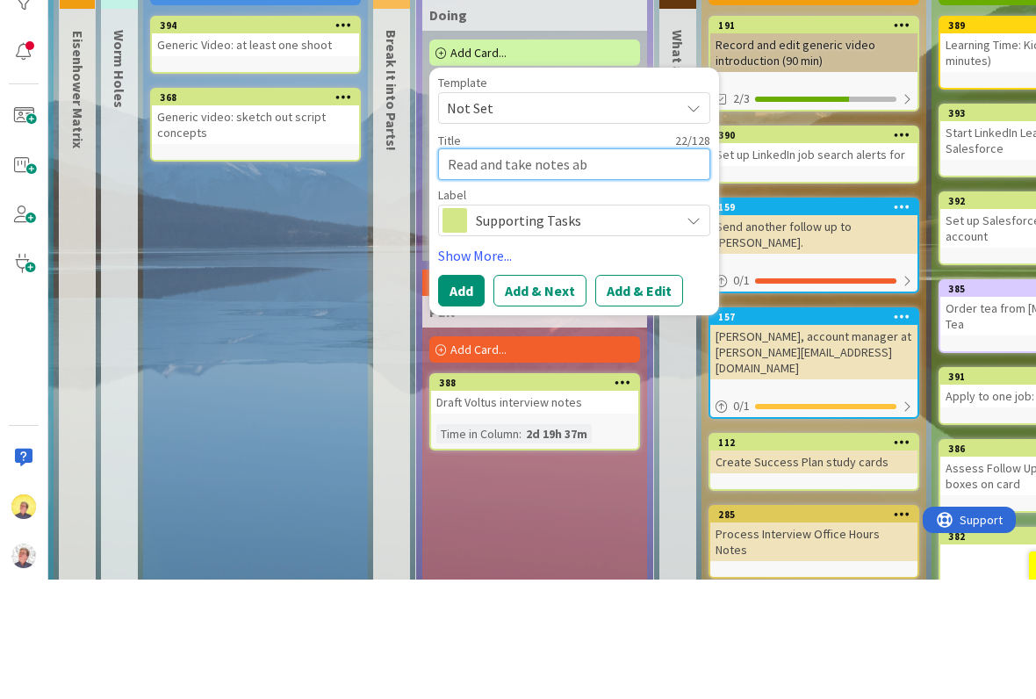
type textarea "x"
type textarea "Read and take notes abou"
type textarea "x"
type textarea "Read and take notes about"
type textarea "x"
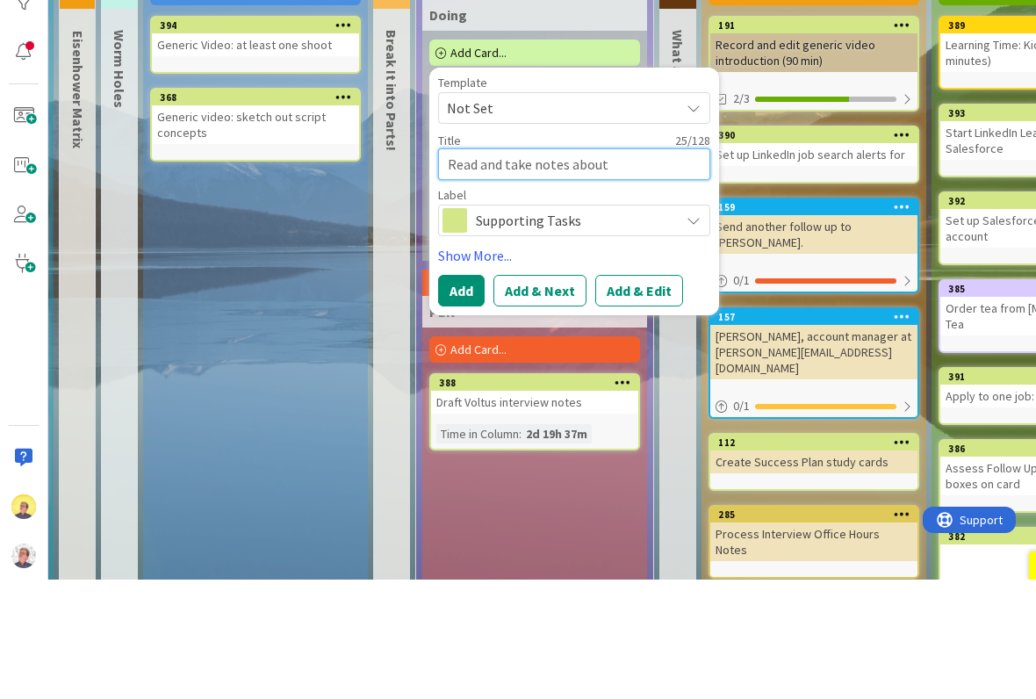
type textarea "Read and take notes about"
type textarea "x"
type textarea "Read and take notes about P"
type textarea "x"
type textarea "Read and take notes about PJ"
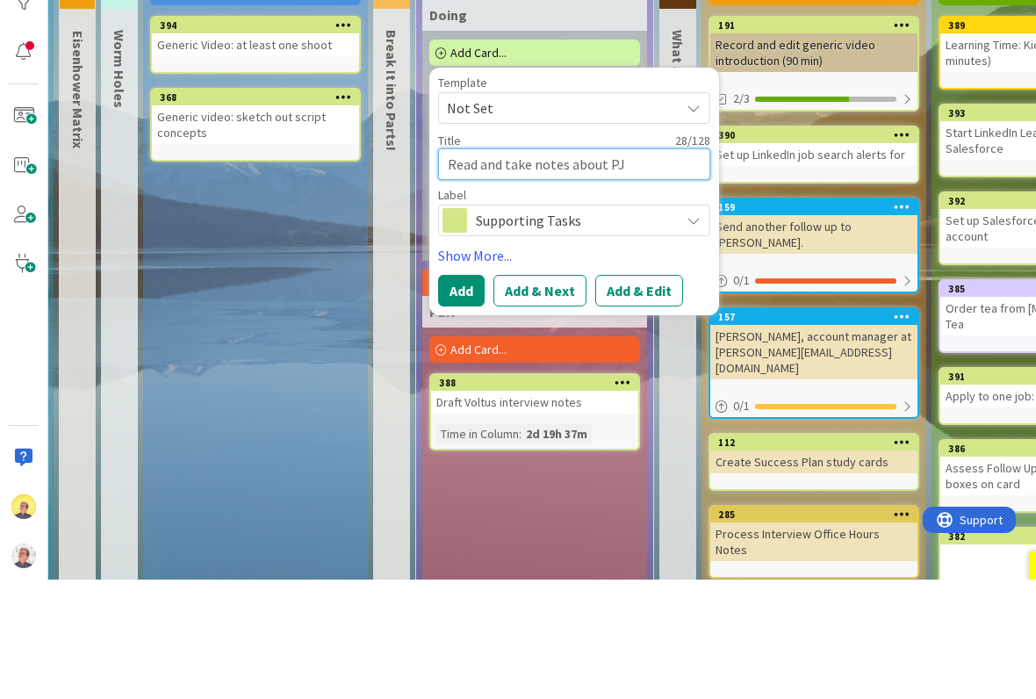
type textarea "x"
type textarea "Read and take notes about PJM"
click at [456, 394] on button "Add" at bounding box center [461, 410] width 47 height 32
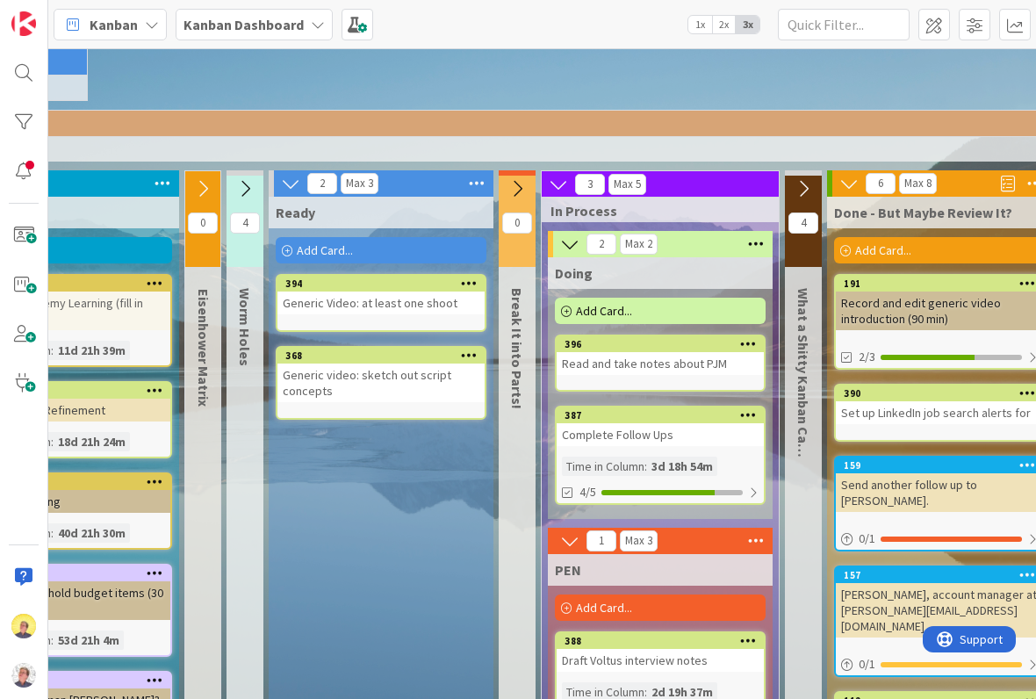
scroll to position [62, 184]
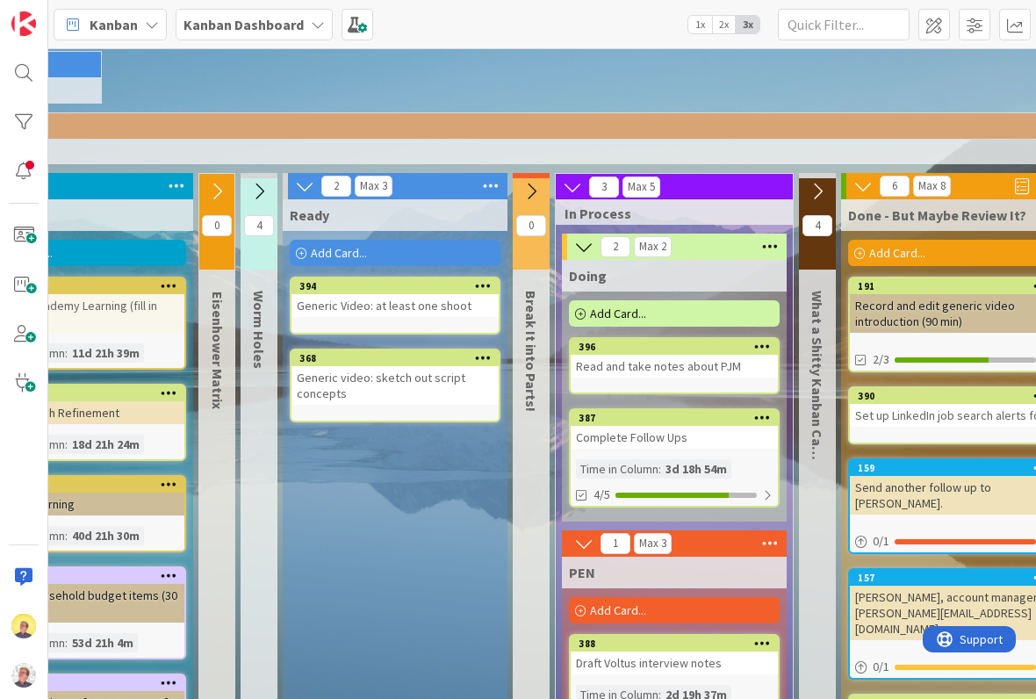
click at [694, 443] on div "Complete Follow Ups" at bounding box center [674, 437] width 207 height 23
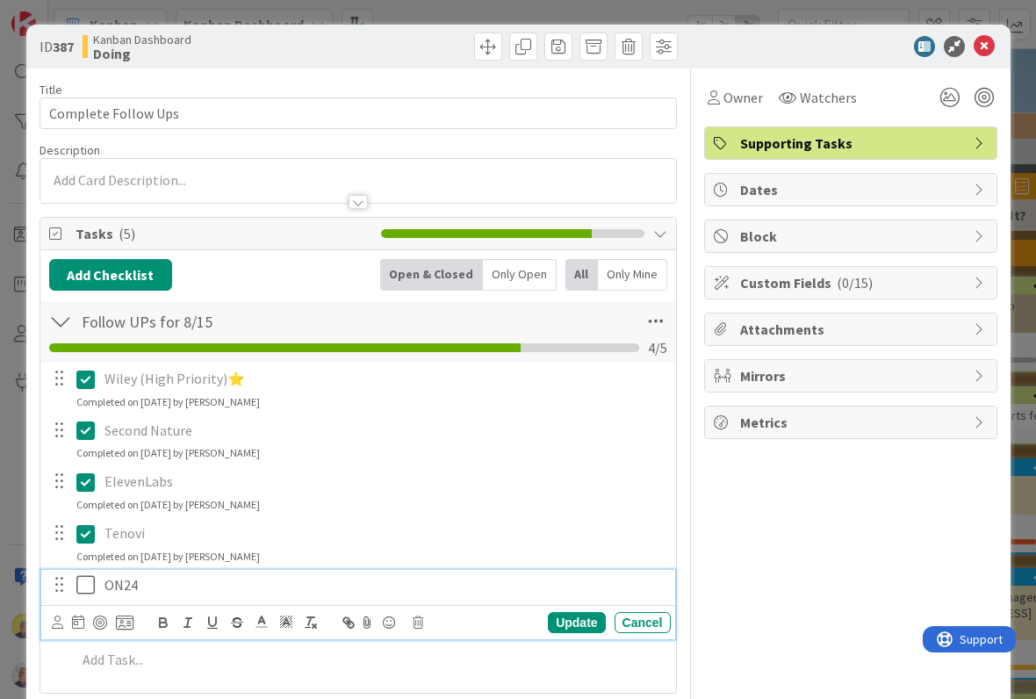
click at [89, 582] on icon at bounding box center [89, 584] width 26 height 21
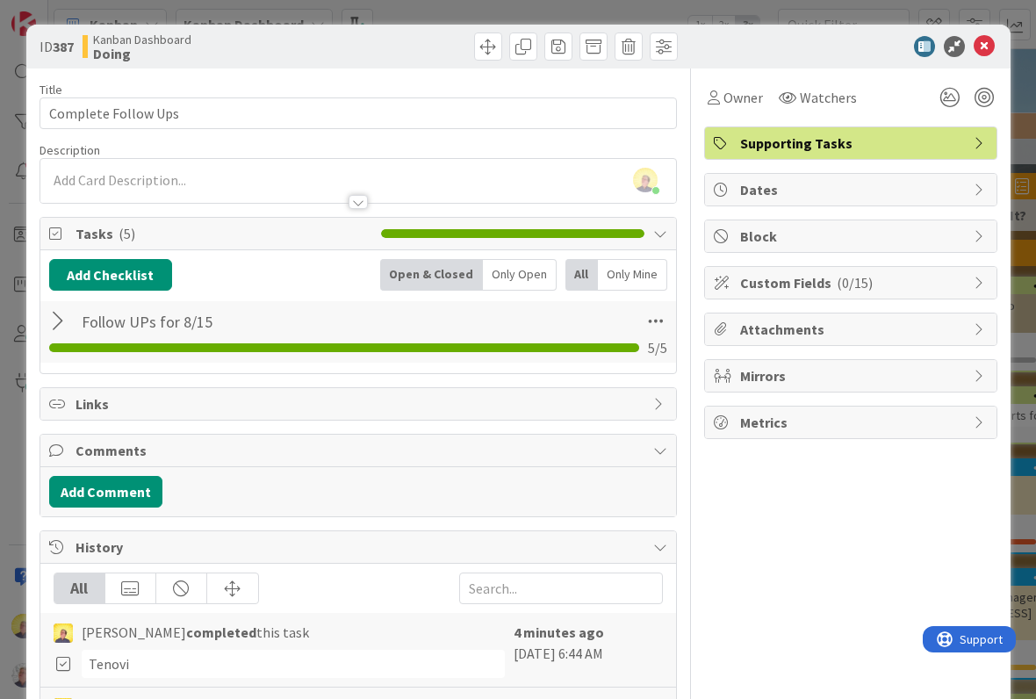
click at [978, 46] on icon at bounding box center [984, 46] width 21 height 21
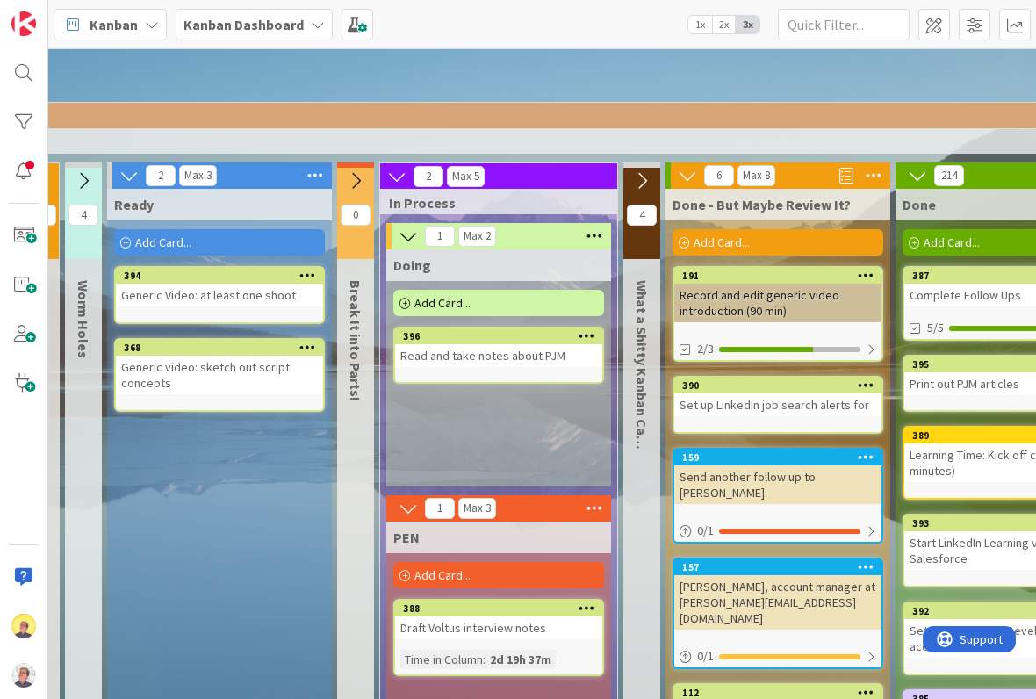
scroll to position [74, 351]
